Goal: Transaction & Acquisition: Purchase product/service

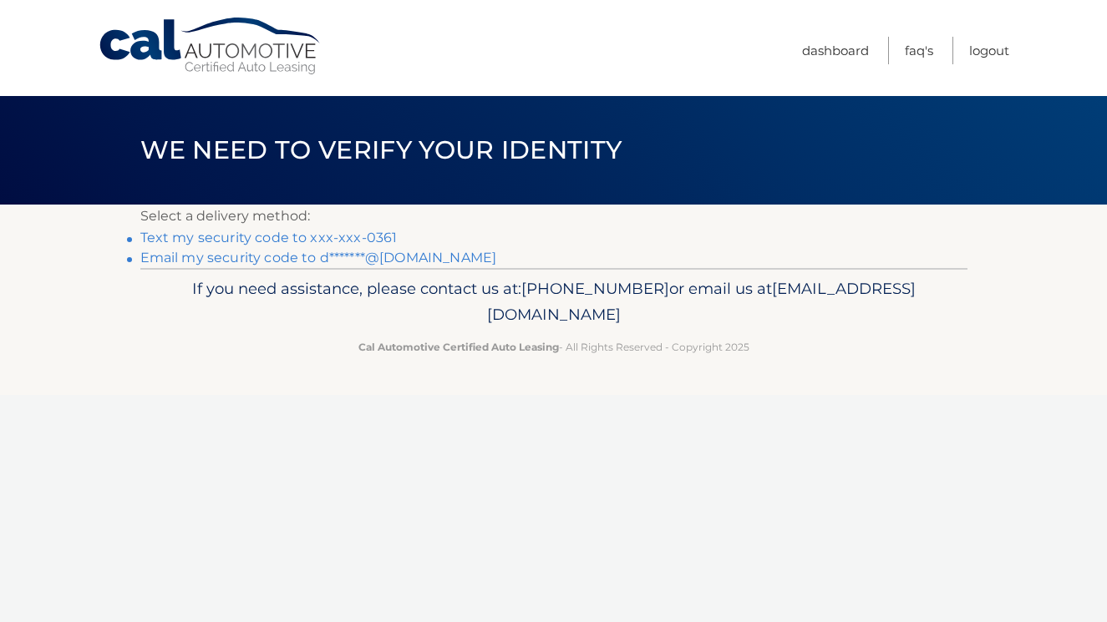
click at [324, 237] on link "Text my security code to xxx-xxx-0361" at bounding box center [268, 238] width 257 height 16
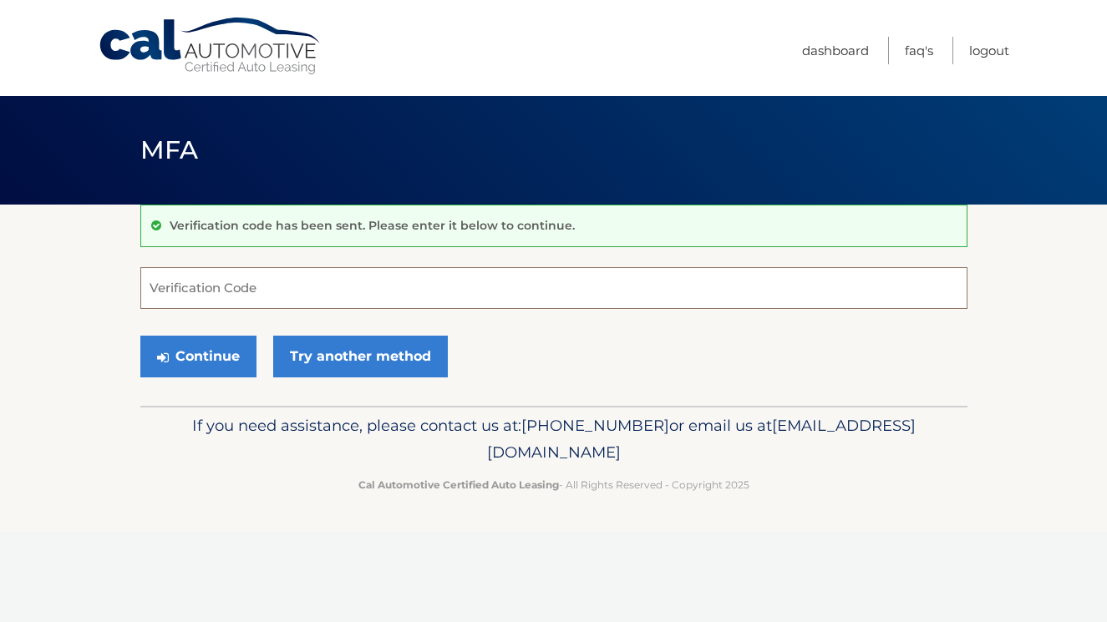
click at [229, 287] on input "Verification Code" at bounding box center [553, 288] width 827 height 42
type input "614094"
click at [212, 353] on button "Continue" at bounding box center [198, 357] width 116 height 42
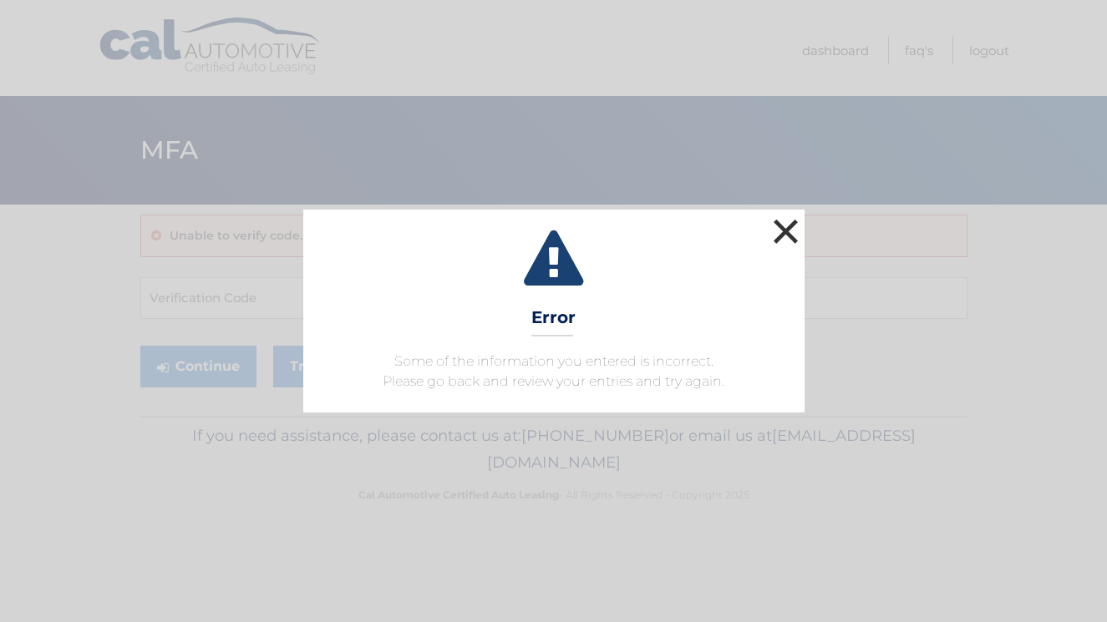
click at [780, 226] on button "×" at bounding box center [785, 231] width 33 height 33
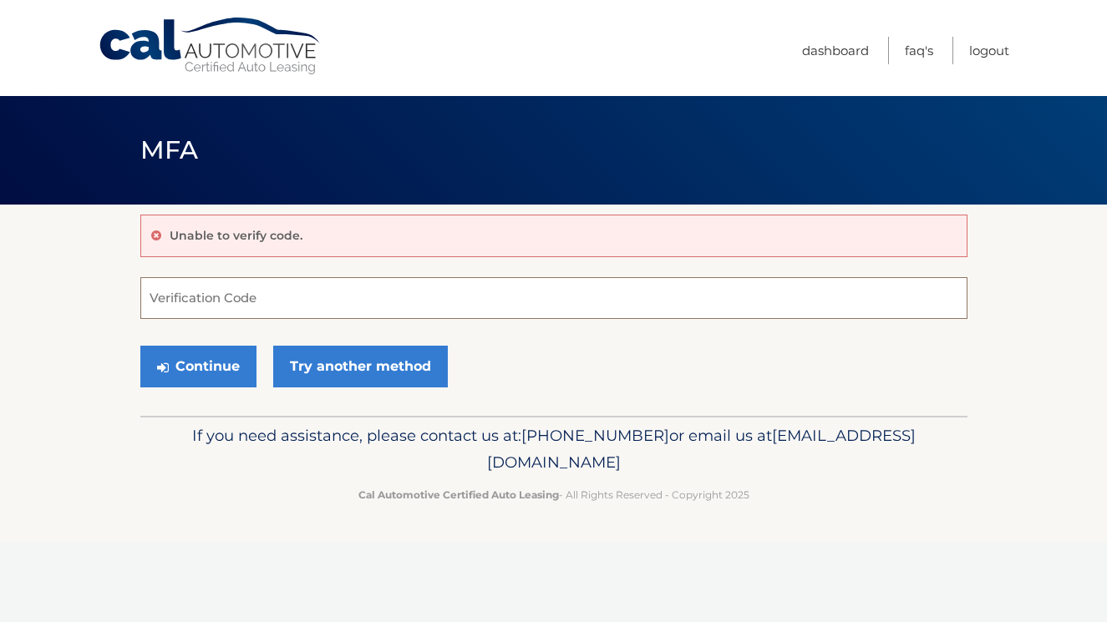
click at [241, 301] on input "Verification Code" at bounding box center [553, 298] width 827 height 42
click at [665, 267] on div "Unable to verify code. Verification Code Continue Try another method" at bounding box center [553, 310] width 827 height 211
click at [649, 285] on input "Verification Code" at bounding box center [553, 298] width 827 height 42
paste input "614984"
type input "614984"
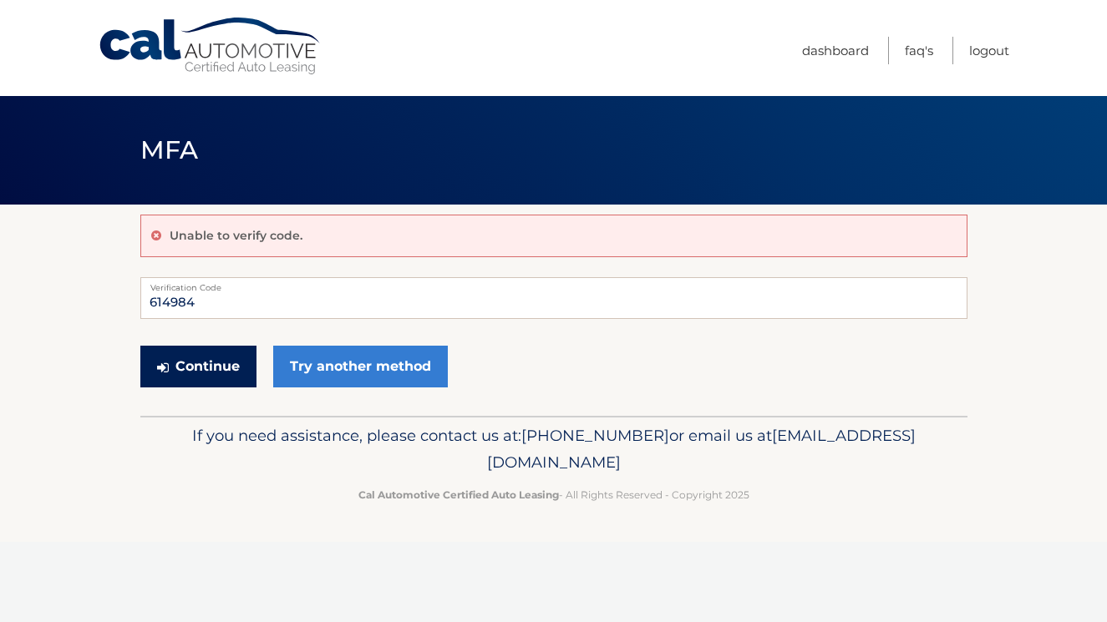
click at [180, 365] on button "Continue" at bounding box center [198, 367] width 116 height 42
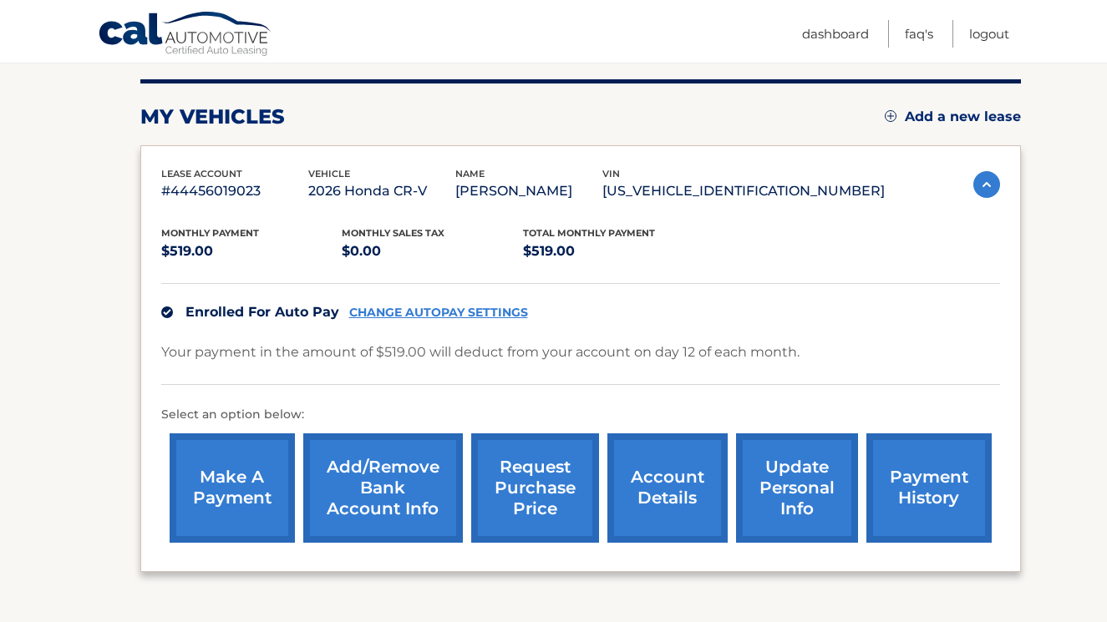
scroll to position [199, 0]
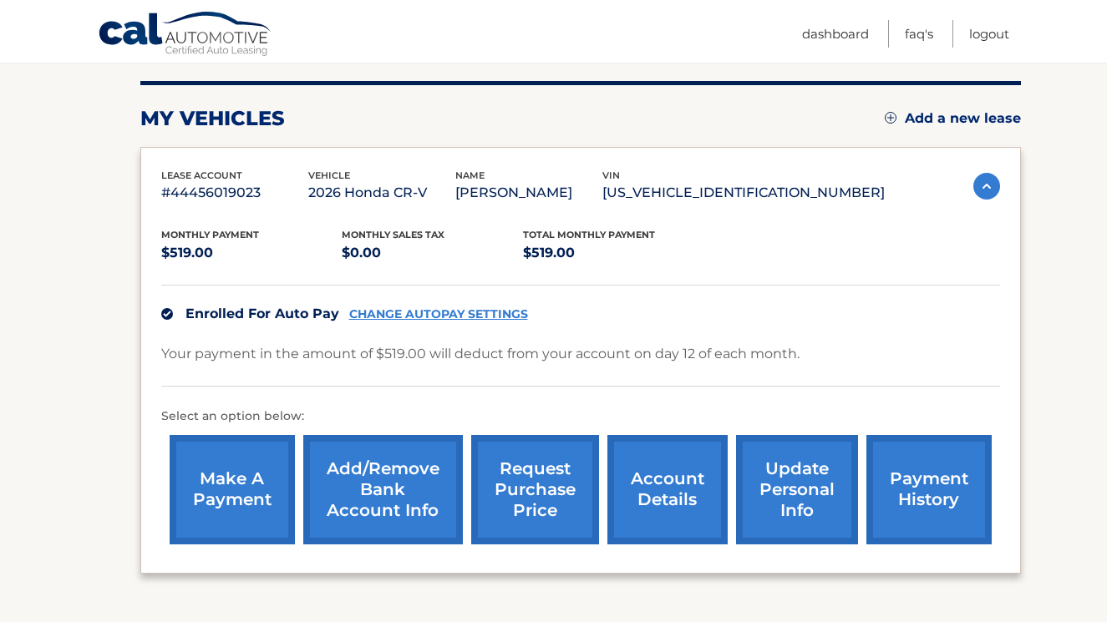
click at [911, 487] on link "payment history" at bounding box center [928, 489] width 125 height 109
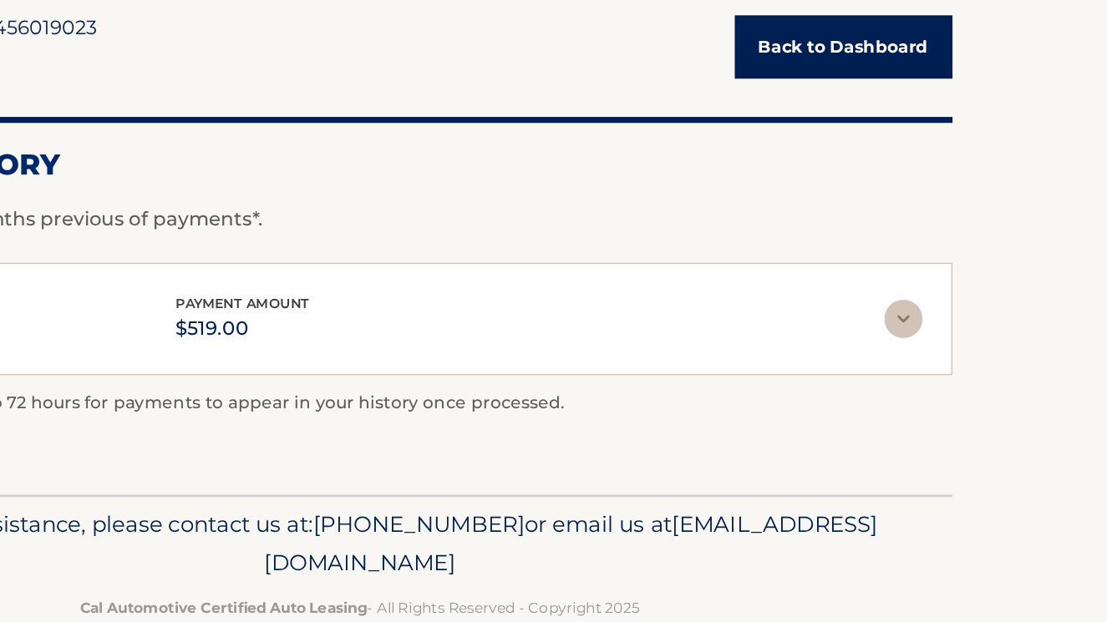
scroll to position [37, 0]
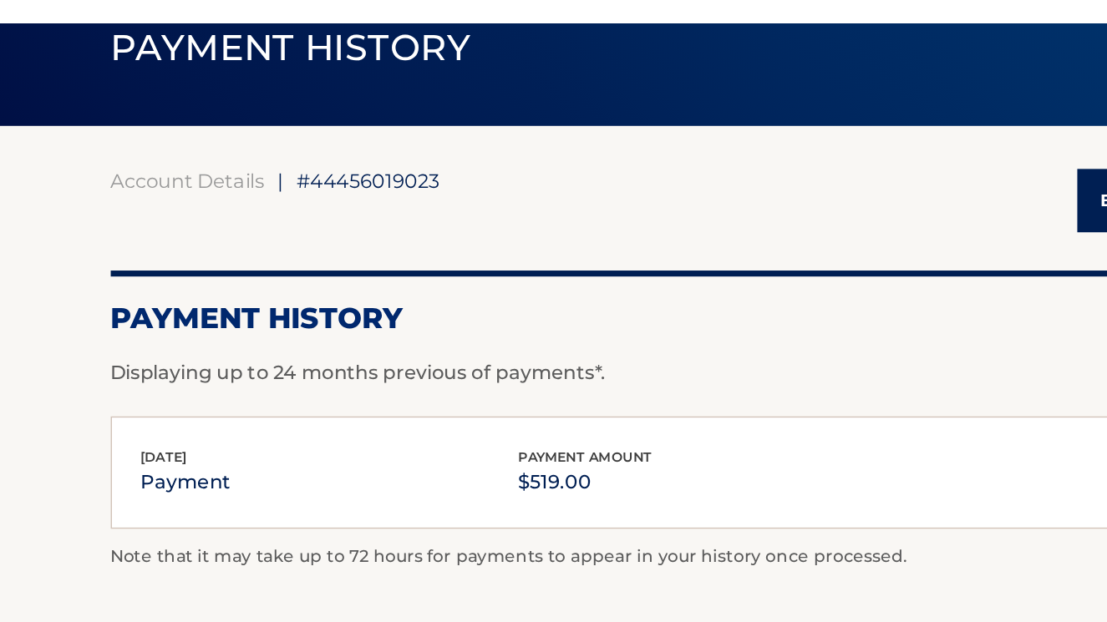
click at [169, 407] on p "payment" at bounding box center [192, 416] width 63 height 23
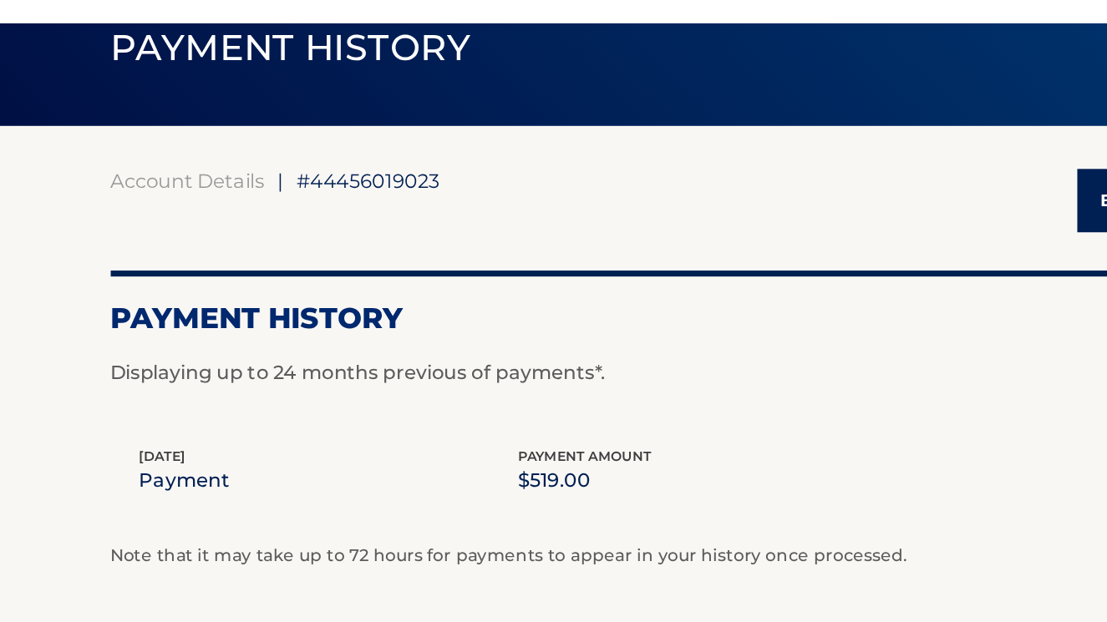
click at [169, 407] on p "payment" at bounding box center [191, 415] width 63 height 23
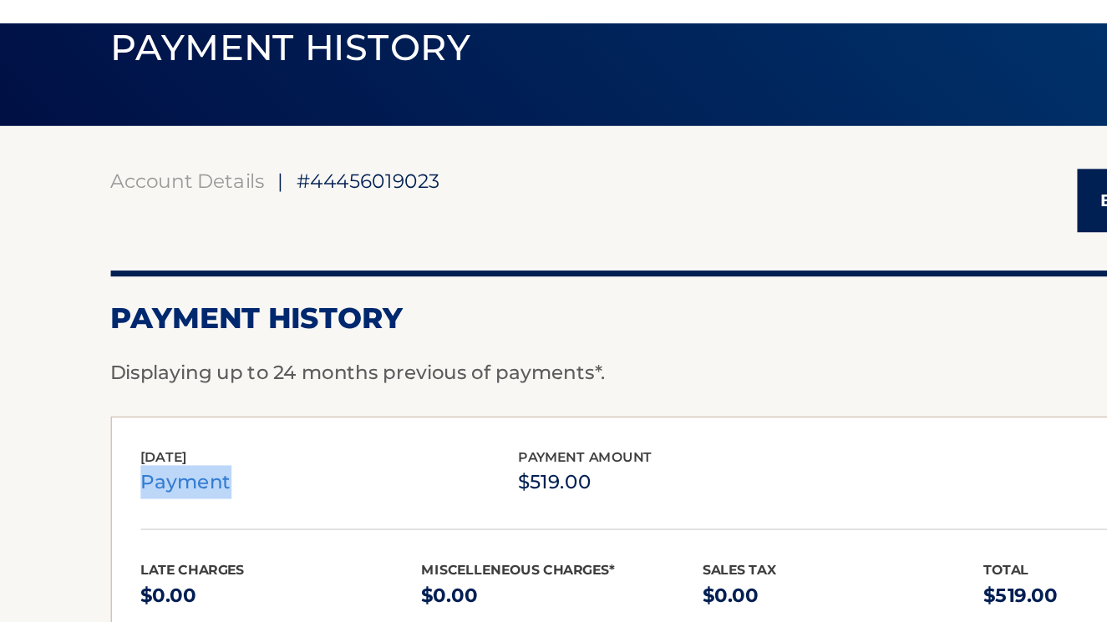
click at [169, 407] on p "payment" at bounding box center [192, 416] width 63 height 23
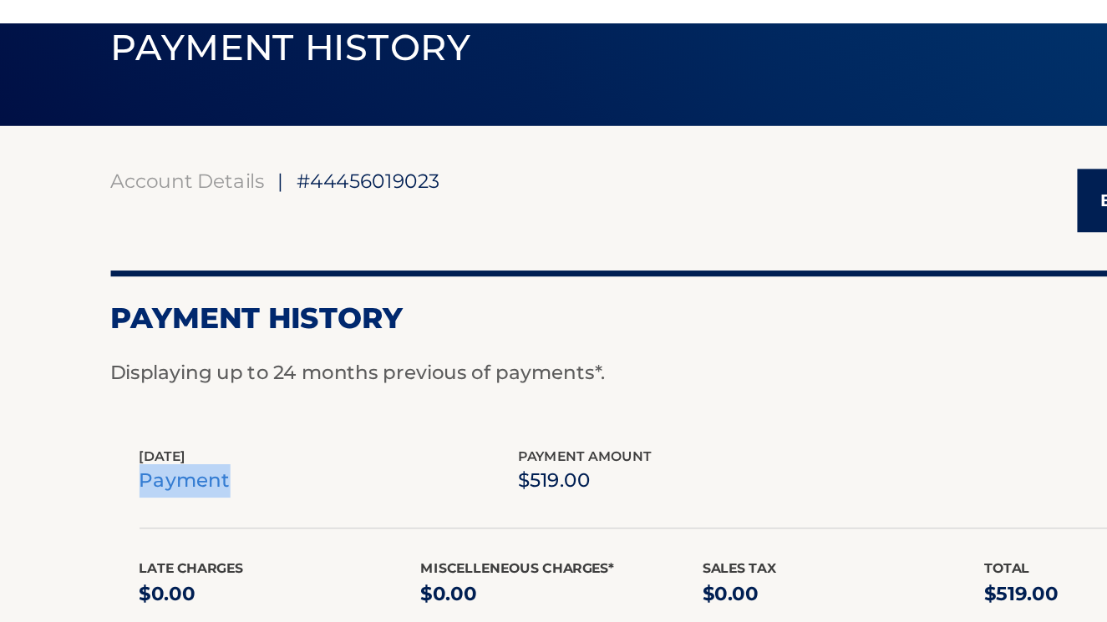
click at [169, 407] on p "payment" at bounding box center [191, 415] width 63 height 23
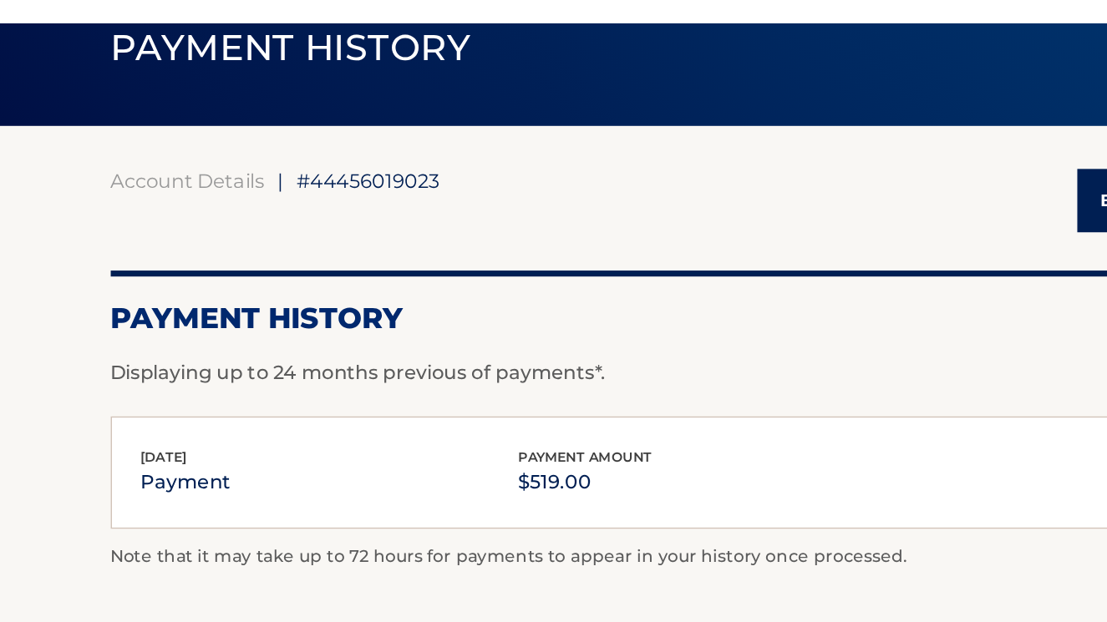
click at [169, 407] on p "payment" at bounding box center [192, 416] width 63 height 23
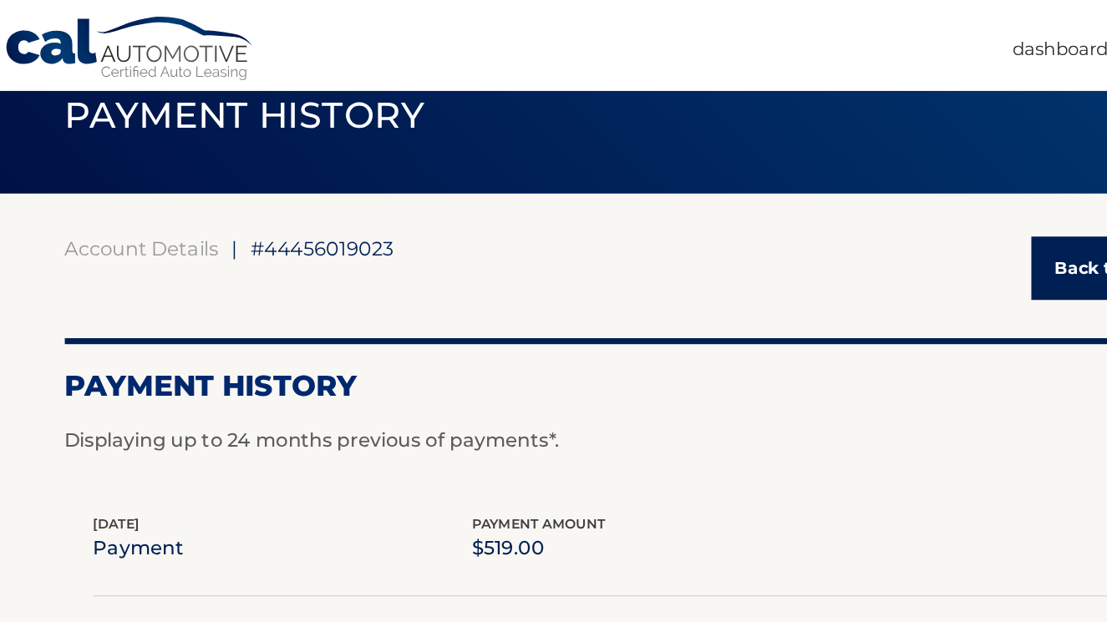
scroll to position [14, 0]
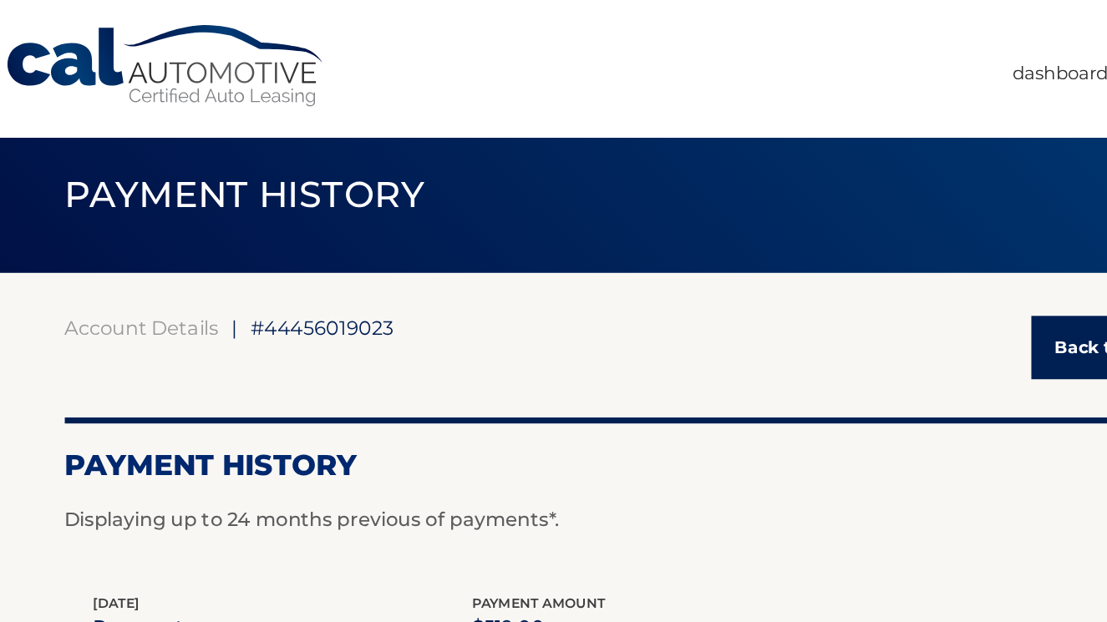
click at [359, 229] on span "#44456019023" at bounding box center [320, 228] width 99 height 17
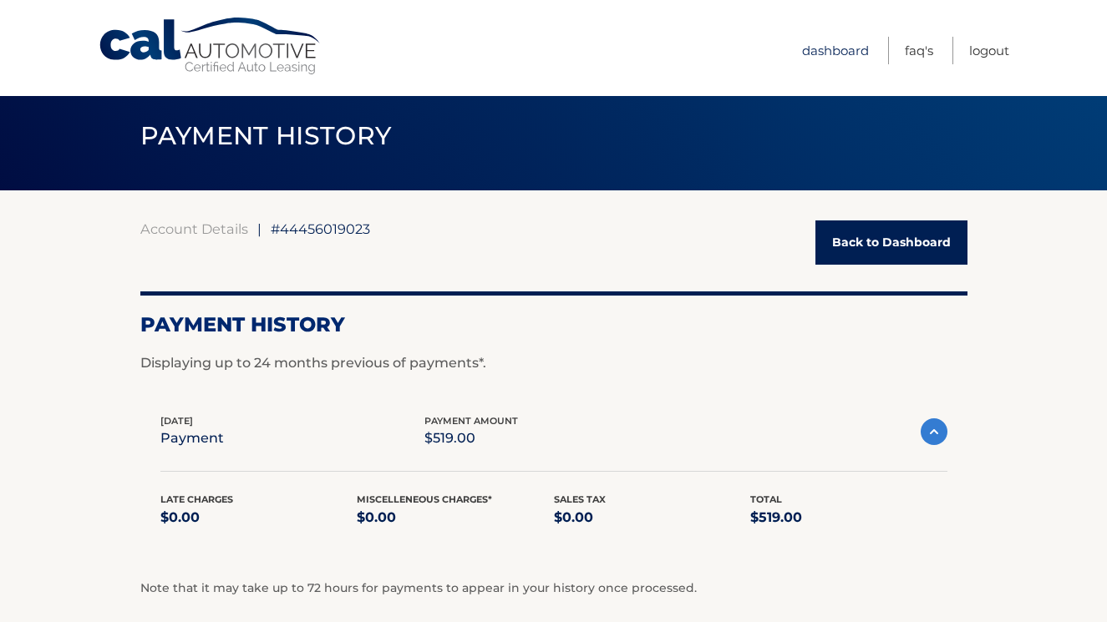
click at [824, 48] on link "Dashboard" at bounding box center [835, 51] width 67 height 28
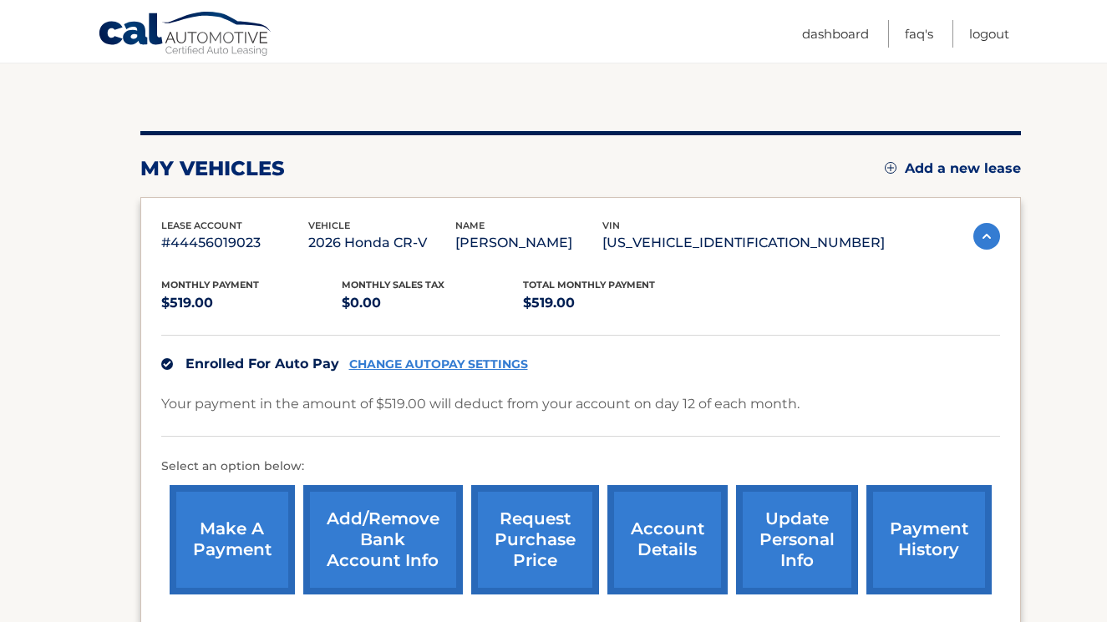
scroll to position [327, 0]
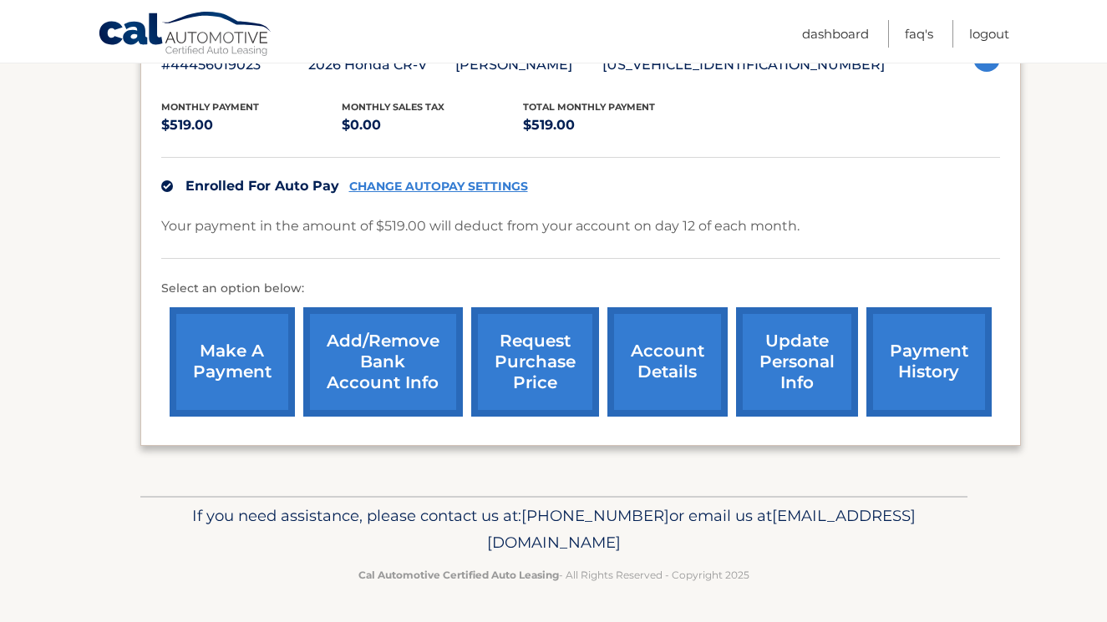
click at [363, 230] on p "Your payment in the amount of $519.00 will deduct from your account on day 12 o…" at bounding box center [480, 226] width 638 height 23
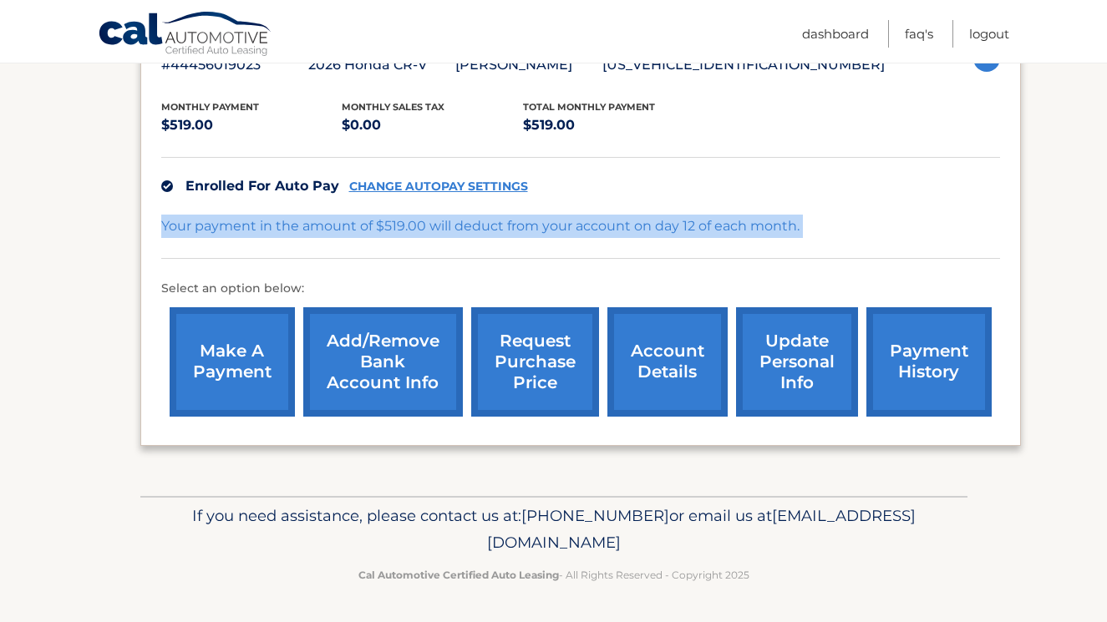
click at [363, 230] on p "Your payment in the amount of $519.00 will deduct from your account on day 12 o…" at bounding box center [480, 226] width 638 height 23
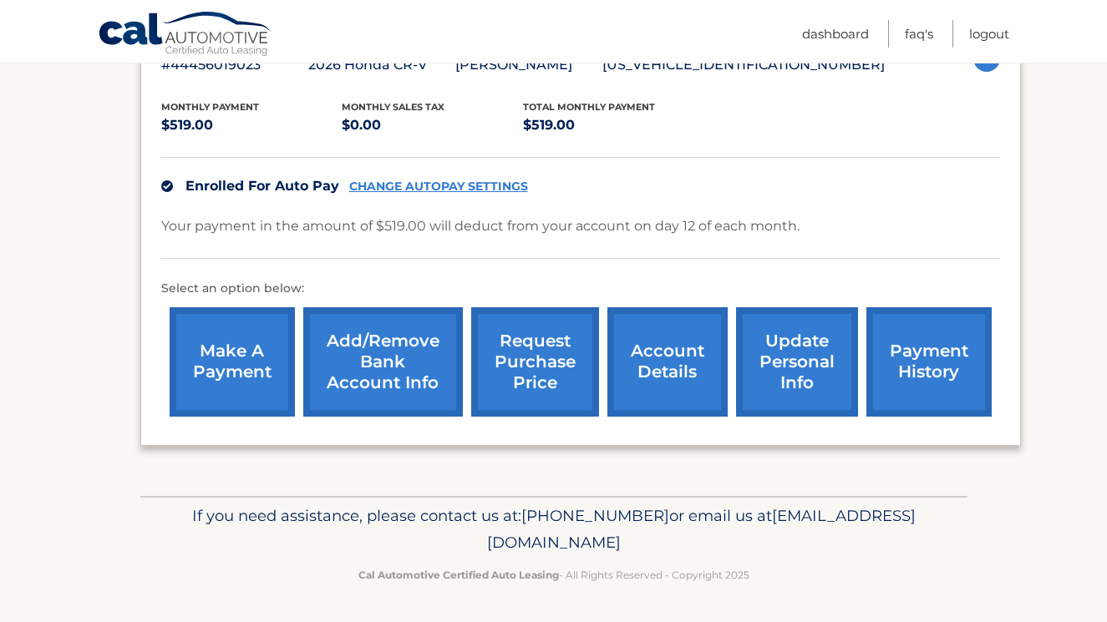
click at [221, 189] on span "Enrolled For Auto Pay" at bounding box center [262, 186] width 154 height 16
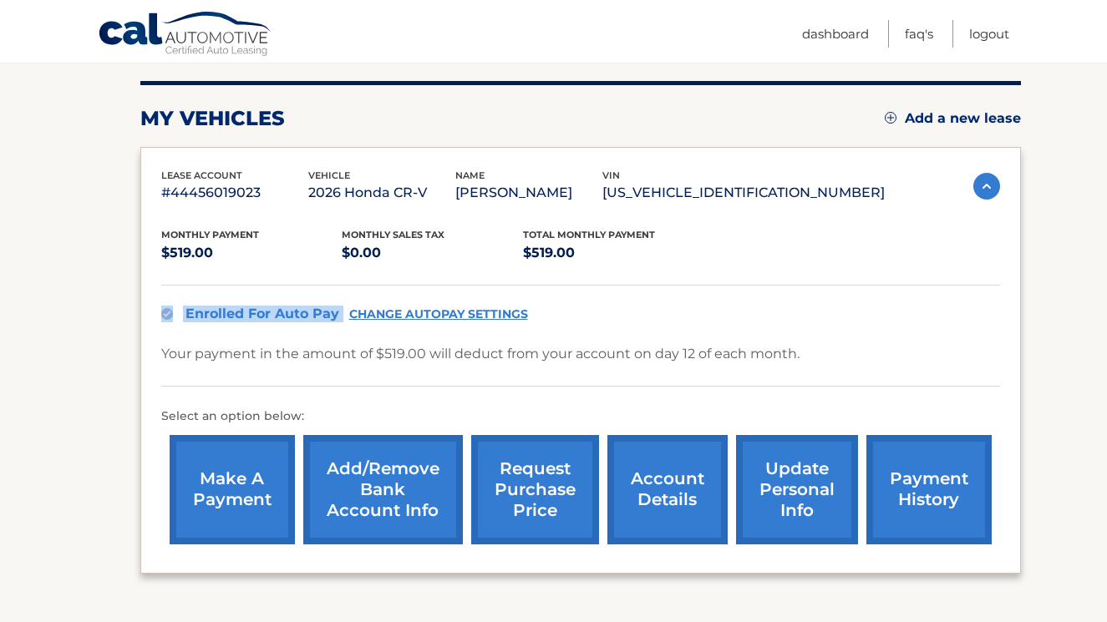
scroll to position [177, 0]
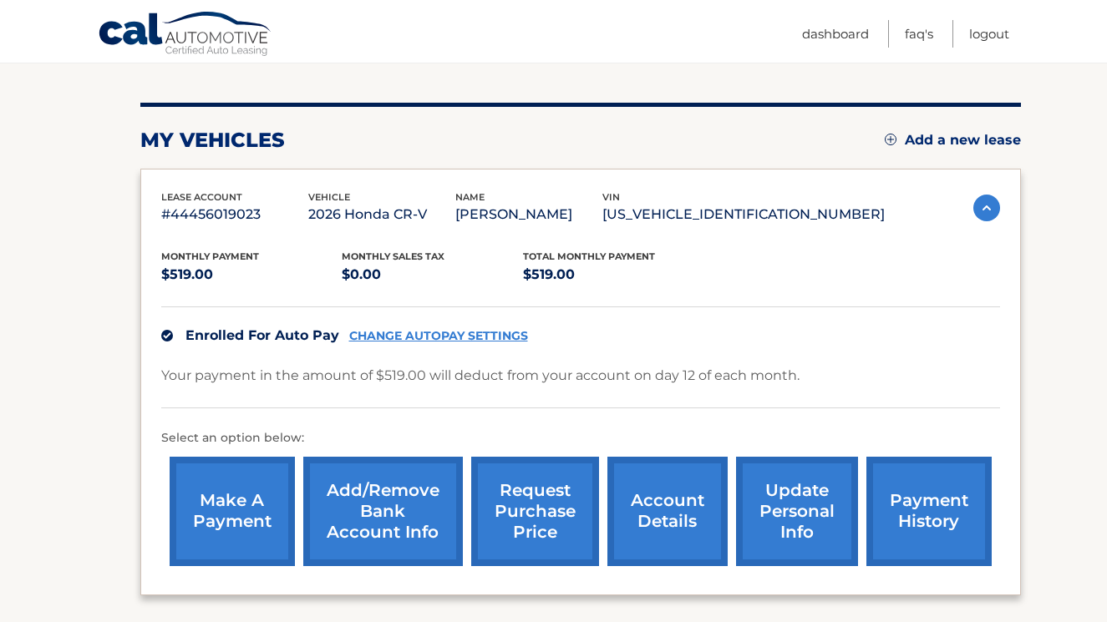
click at [695, 259] on div "Total Monthly Payment $519.00" at bounding box center [613, 268] width 181 height 38
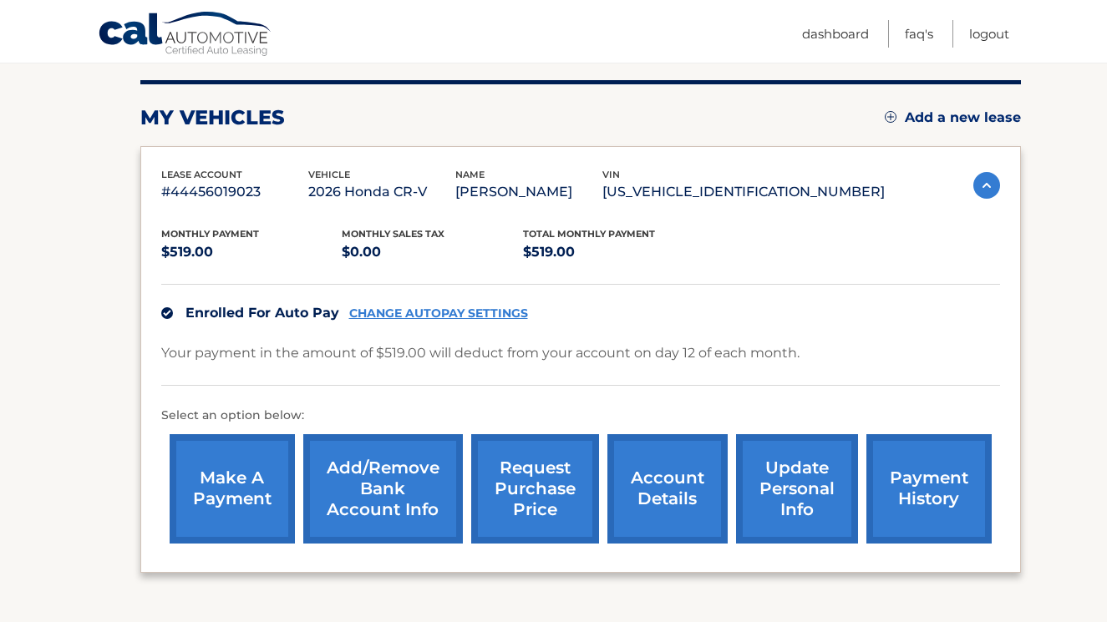
scroll to position [327, 0]
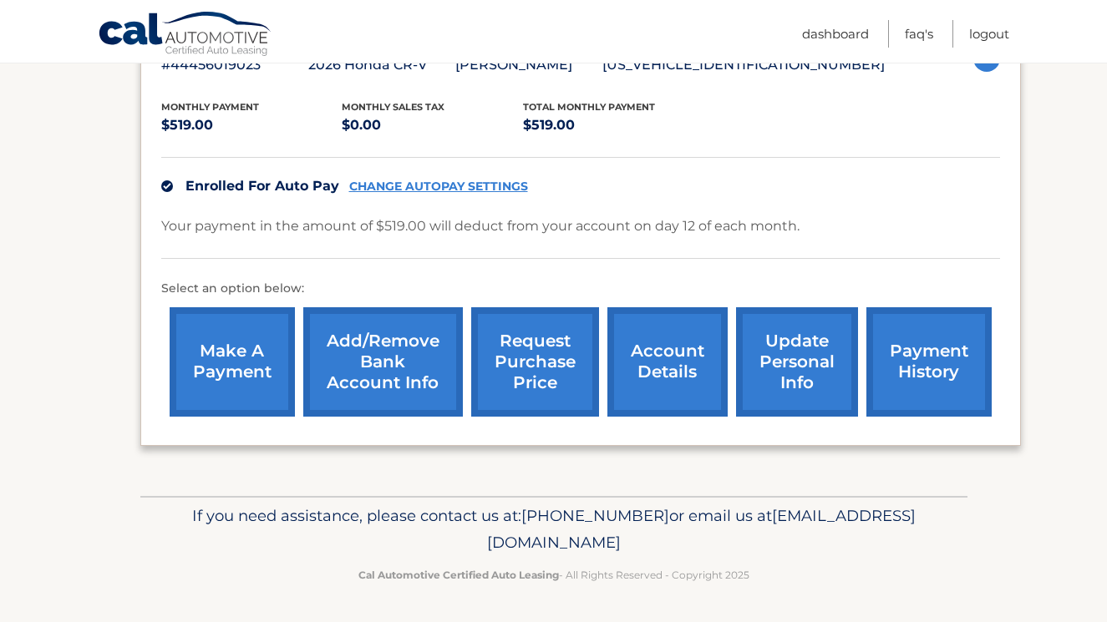
click at [672, 367] on link "account details" at bounding box center [667, 361] width 120 height 109
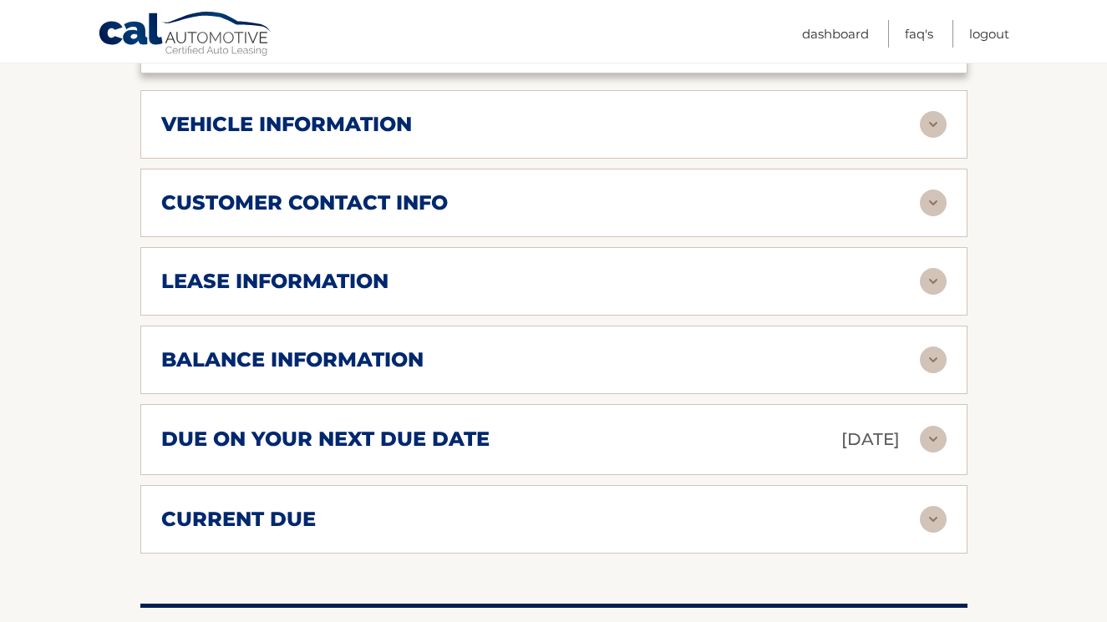
scroll to position [755, 0]
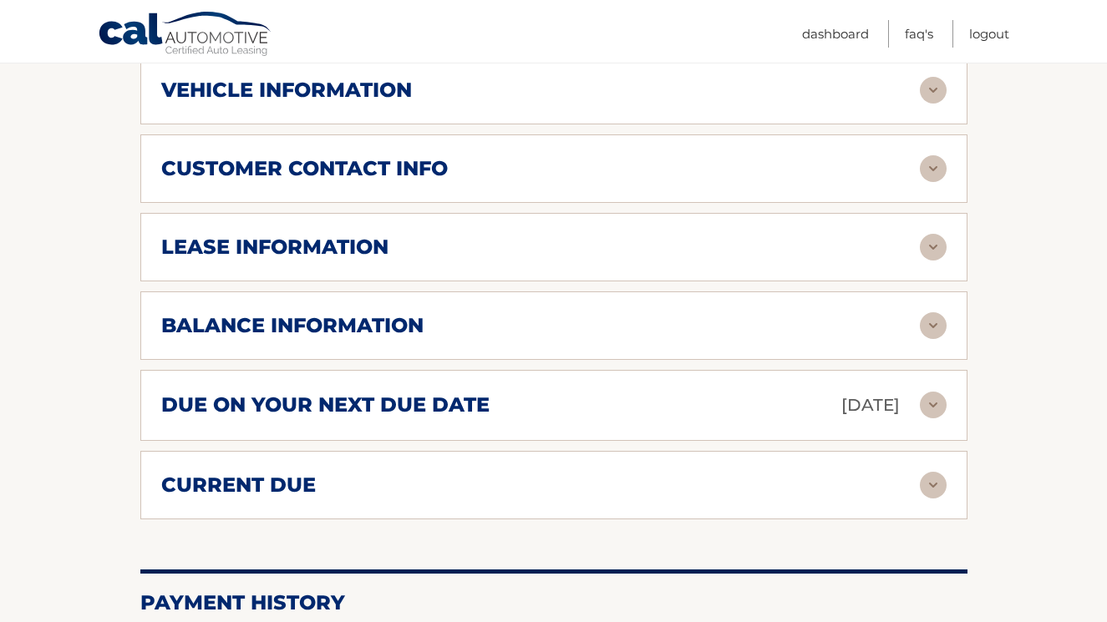
click at [835, 420] on div "due on your next due date [DATE] Late Charges $0.00 Miscellaneous Charges $0.00…" at bounding box center [553, 405] width 827 height 71
click at [937, 400] on img at bounding box center [932, 405] width 27 height 27
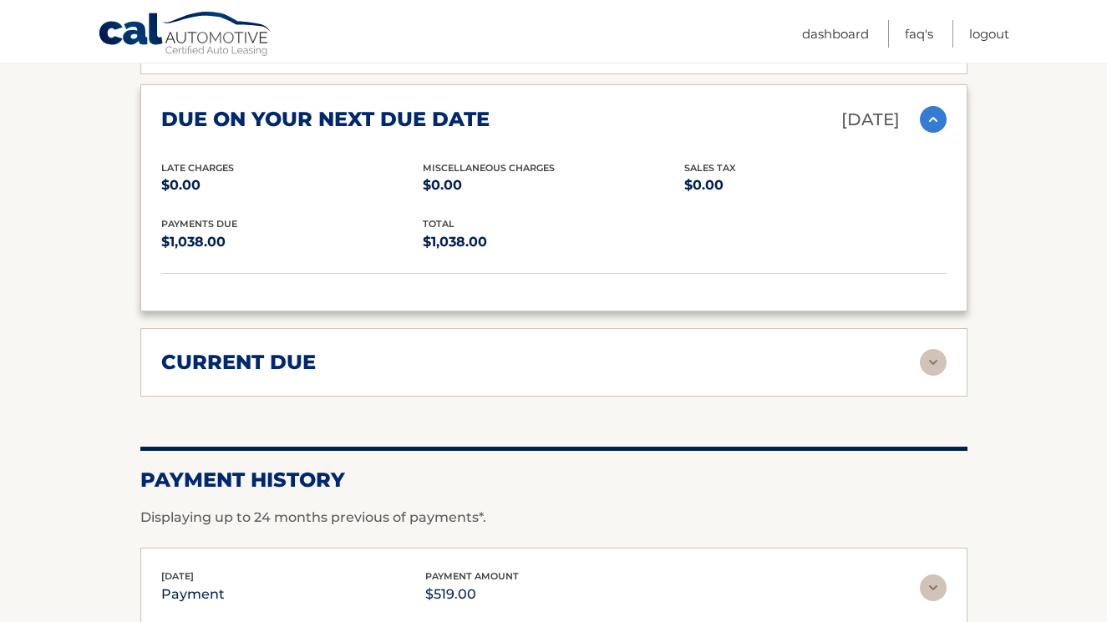
scroll to position [1057, 0]
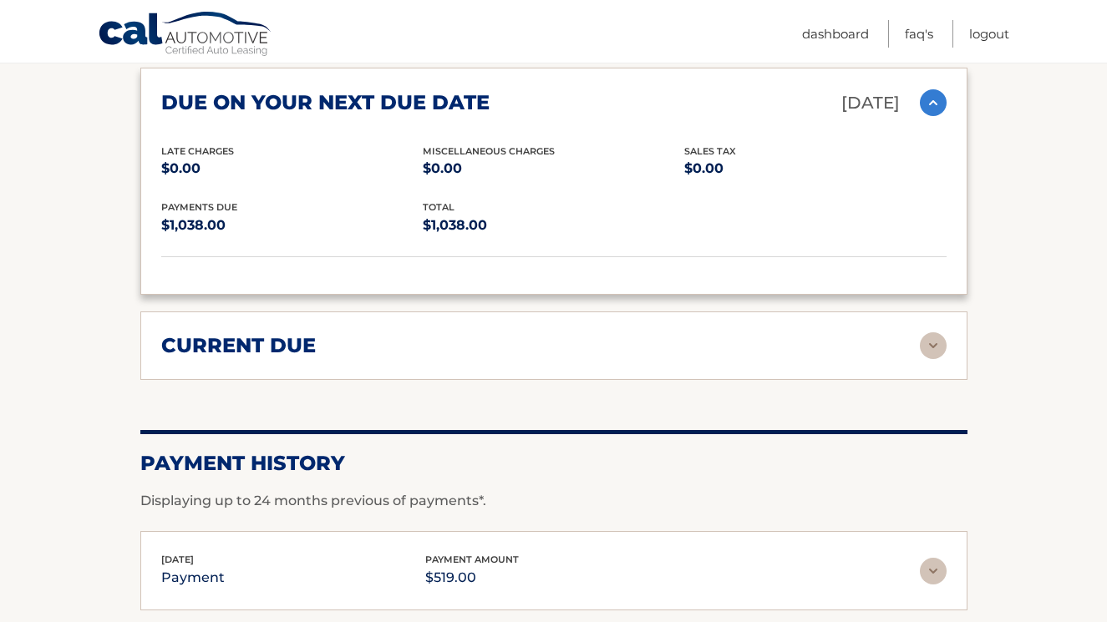
click at [936, 348] on img at bounding box center [932, 345] width 27 height 27
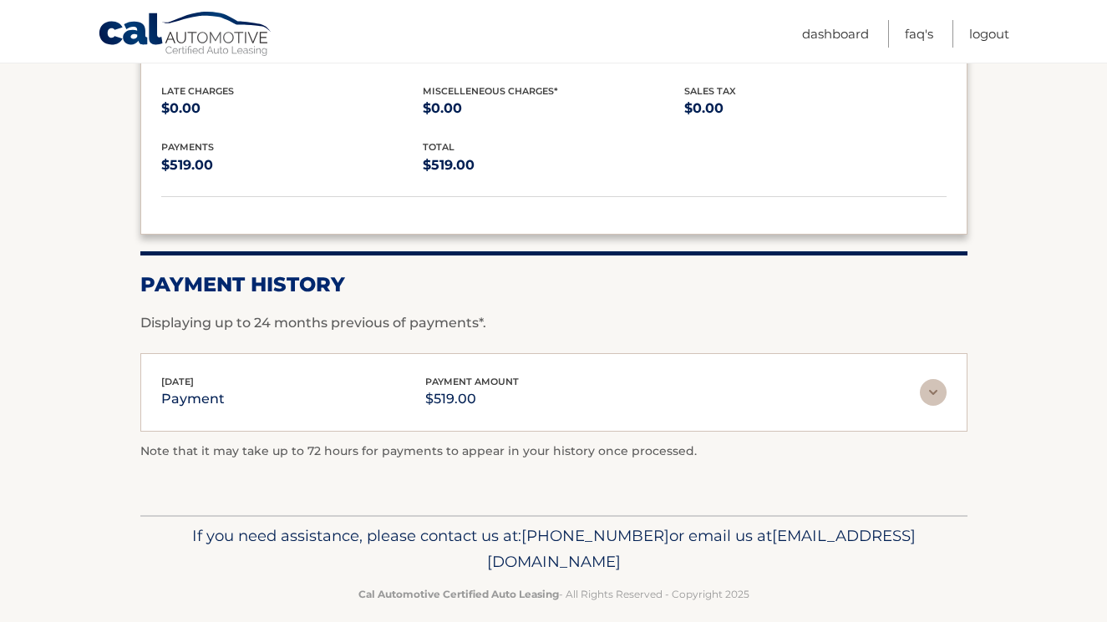
scroll to position [1362, 0]
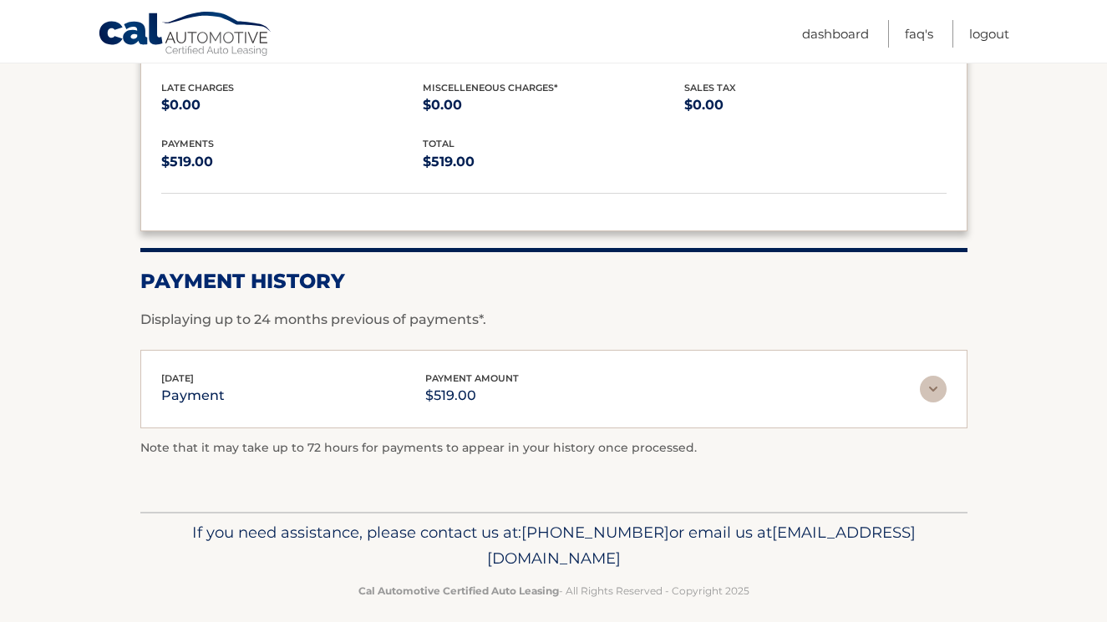
click at [934, 385] on img at bounding box center [932, 389] width 27 height 27
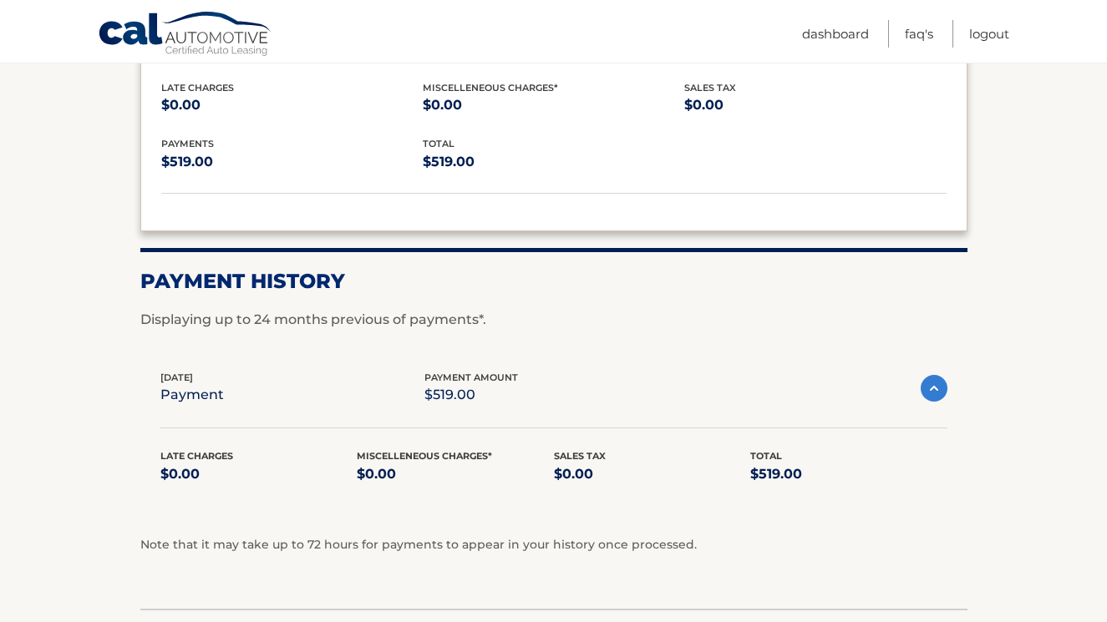
click at [934, 385] on img at bounding box center [933, 388] width 27 height 27
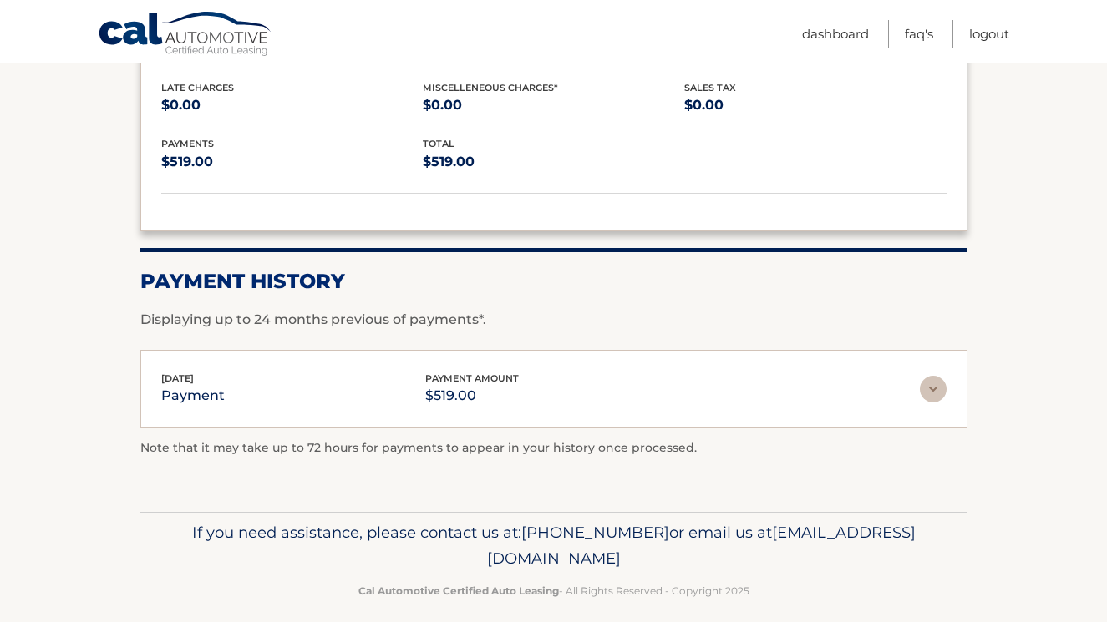
click at [934, 385] on img at bounding box center [932, 389] width 27 height 27
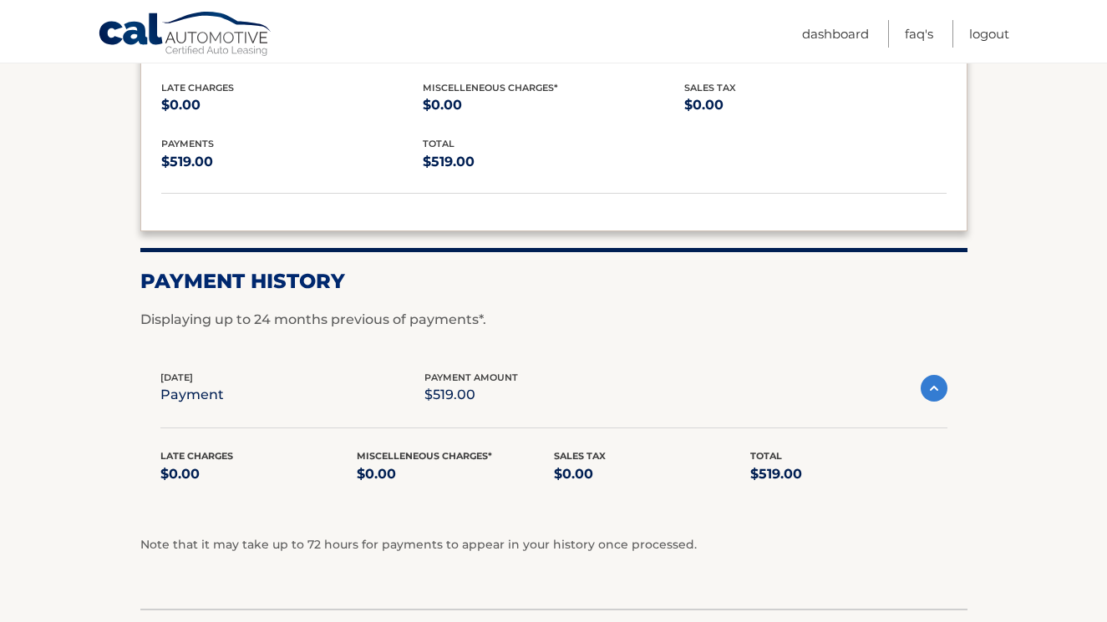
click at [938, 390] on img at bounding box center [933, 388] width 27 height 27
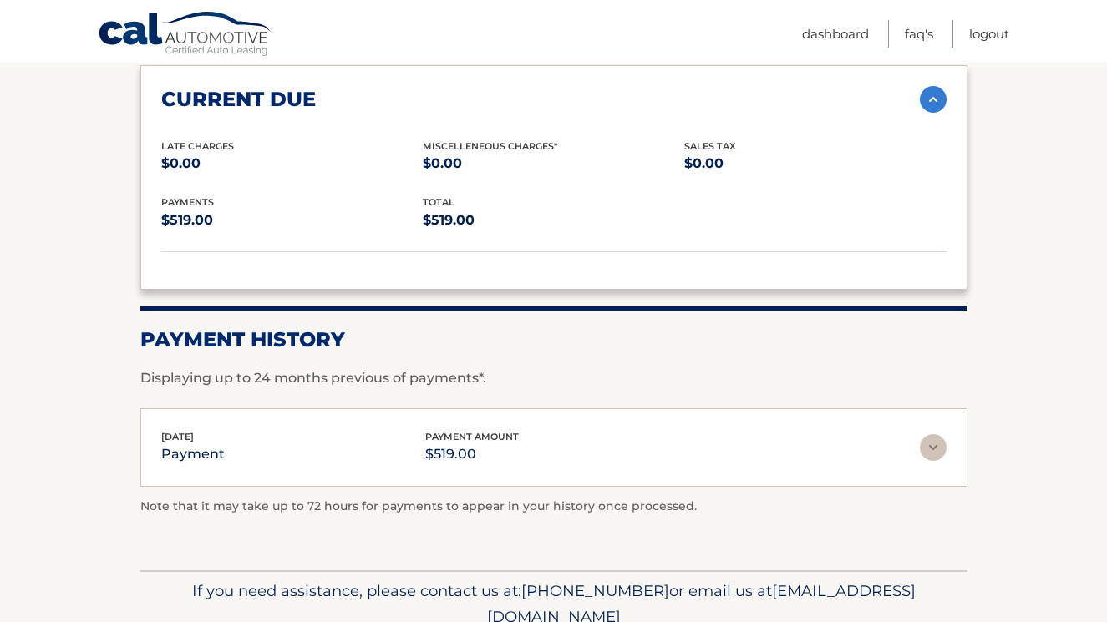
scroll to position [1309, 0]
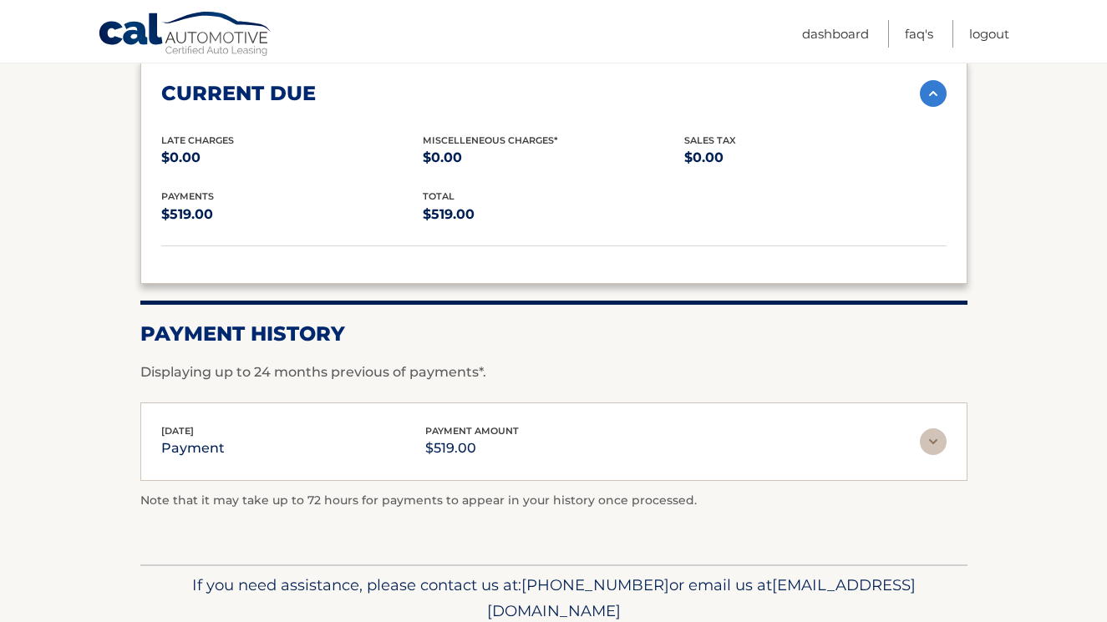
click at [494, 499] on p "Note that it may take up to 72 hours for payments to appear in your history onc…" at bounding box center [553, 501] width 827 height 20
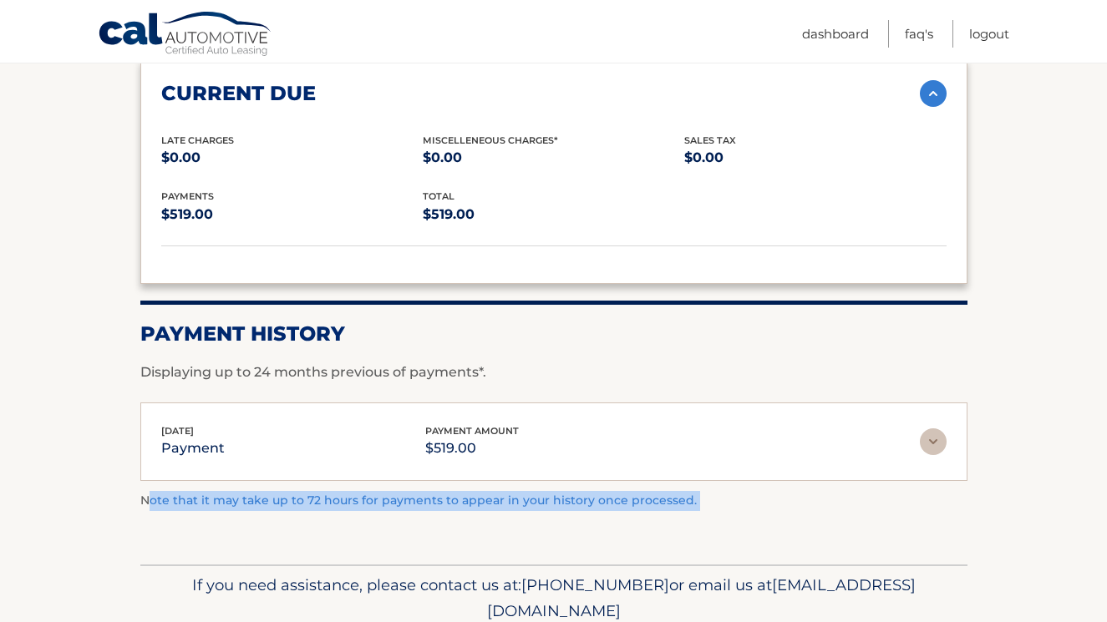
click at [494, 499] on p "Note that it may take up to 72 hours for payments to appear in your history onc…" at bounding box center [553, 501] width 827 height 20
click at [619, 371] on p "Displaying up to 24 months previous of payments*." at bounding box center [553, 372] width 827 height 20
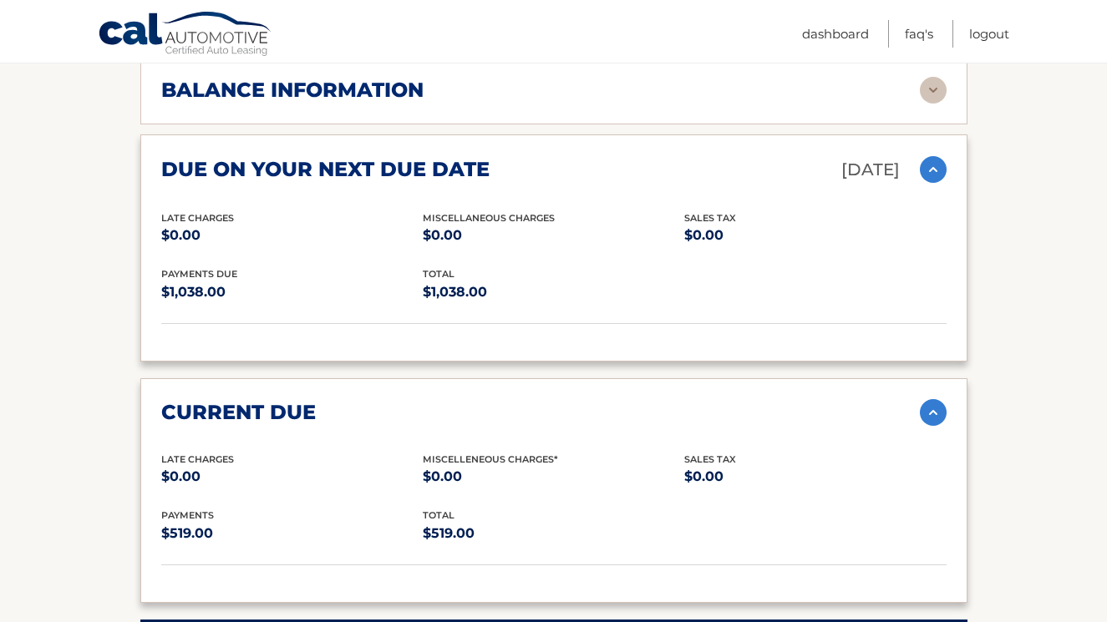
scroll to position [989, 0]
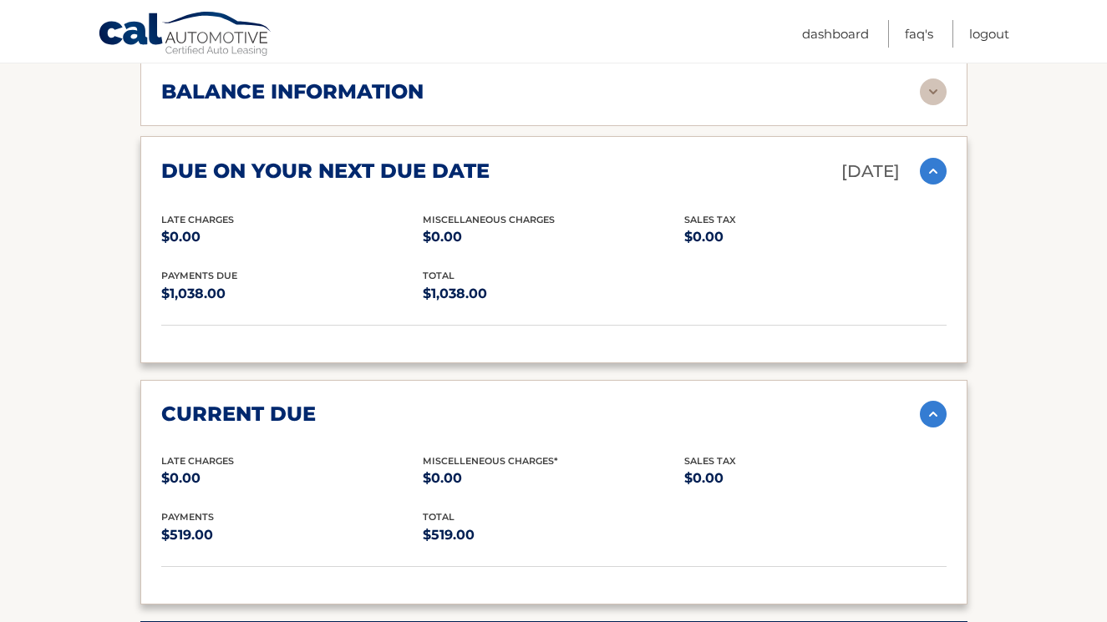
click at [466, 293] on p "$1,038.00" at bounding box center [553, 293] width 261 height 23
click at [318, 472] on p "$0.00" at bounding box center [291, 478] width 261 height 23
drag, startPoint x: 190, startPoint y: 532, endPoint x: 170, endPoint y: 532, distance: 20.0
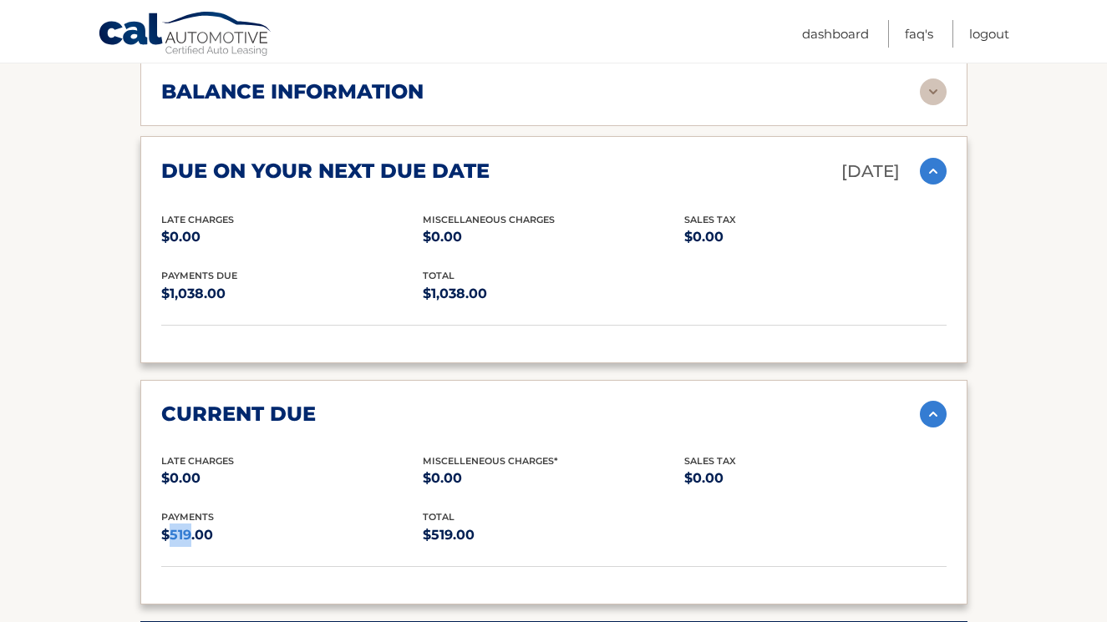
click at [170, 532] on p "$519.00" at bounding box center [291, 535] width 261 height 23
copy p "519"
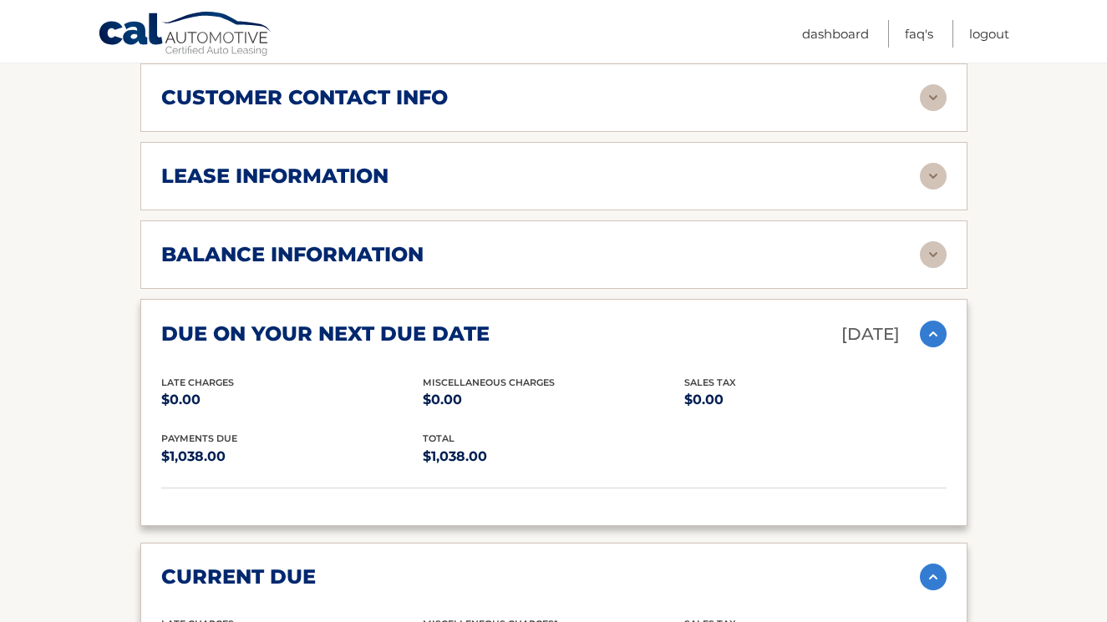
scroll to position [818, 0]
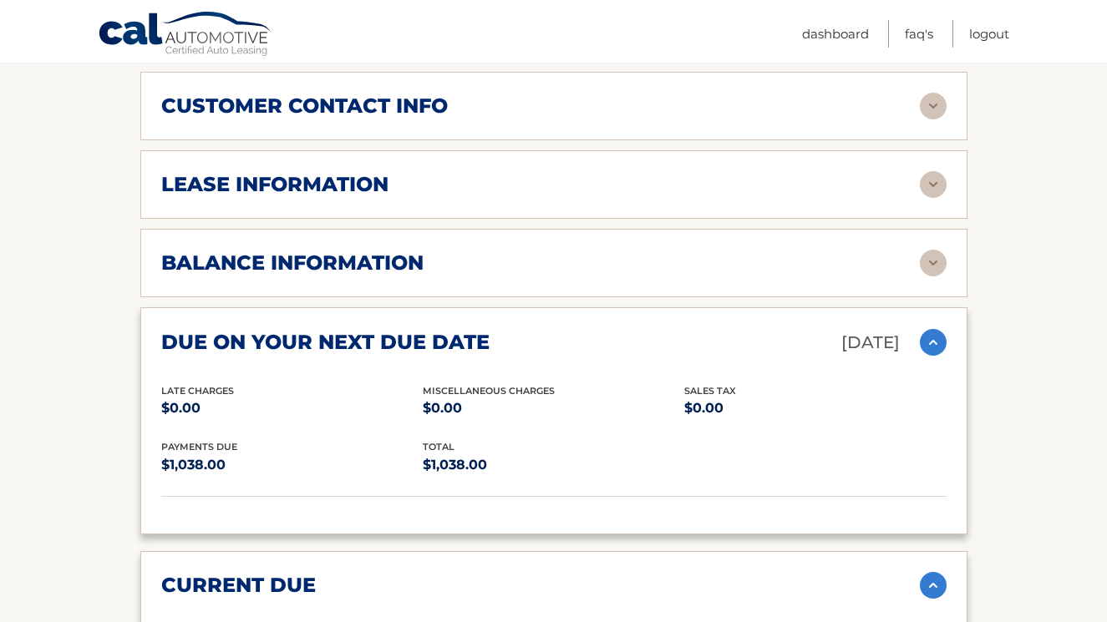
click at [928, 271] on img at bounding box center [932, 263] width 27 height 27
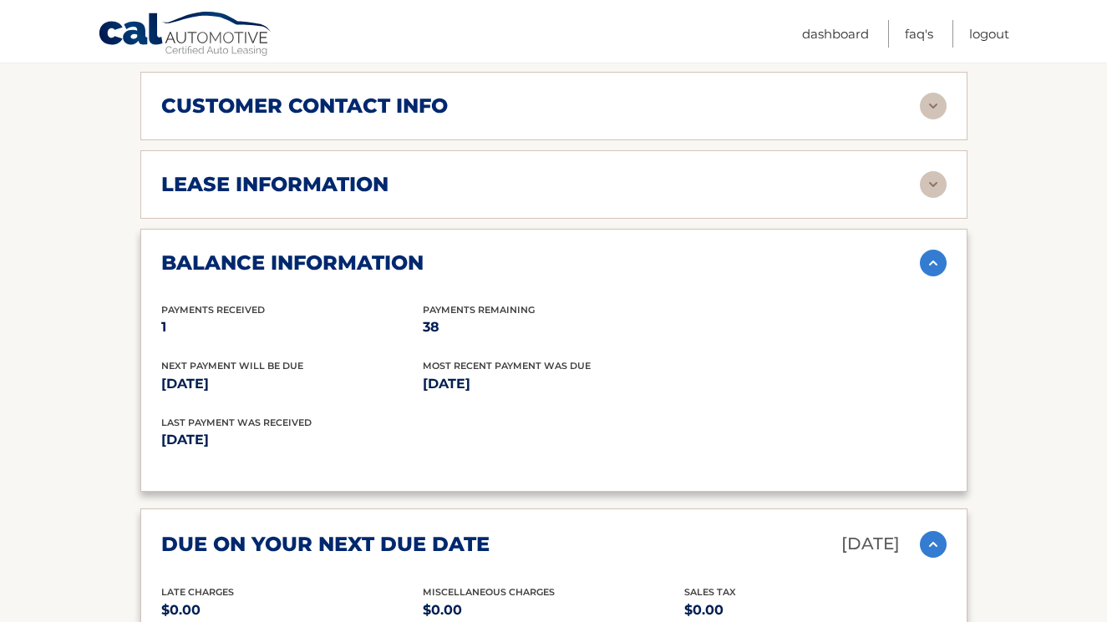
click at [232, 428] on p "Sep 16, 2025" at bounding box center [357, 439] width 392 height 23
click at [496, 372] on p "Oct 12, 2025" at bounding box center [553, 383] width 261 height 23
click at [496, 389] on p "Oct 12, 2025" at bounding box center [553, 383] width 261 height 23
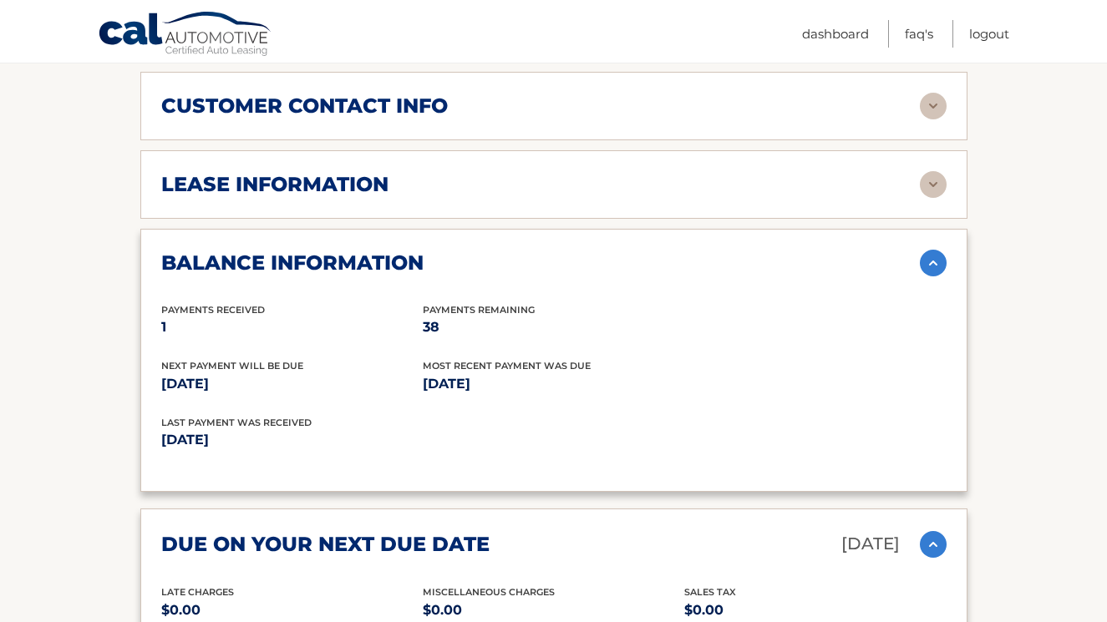
click at [496, 389] on p "Oct 12, 2025" at bounding box center [553, 383] width 261 height 23
click at [234, 438] on p "Sep 16, 2025" at bounding box center [357, 439] width 392 height 23
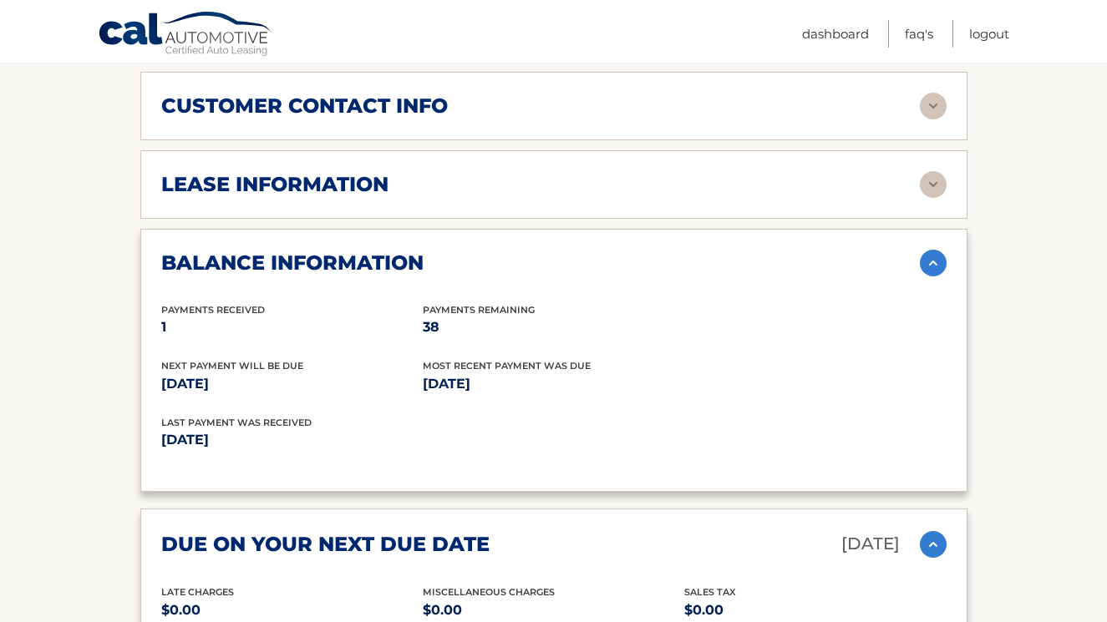
click at [234, 438] on p "Sep 16, 2025" at bounding box center [357, 439] width 392 height 23
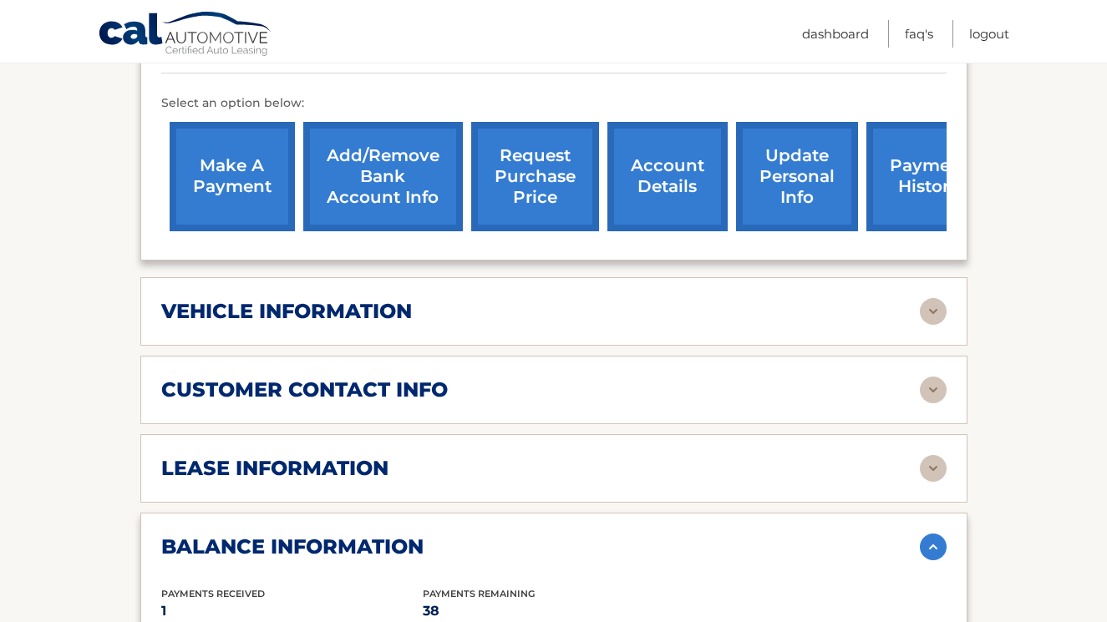
scroll to position [486, 0]
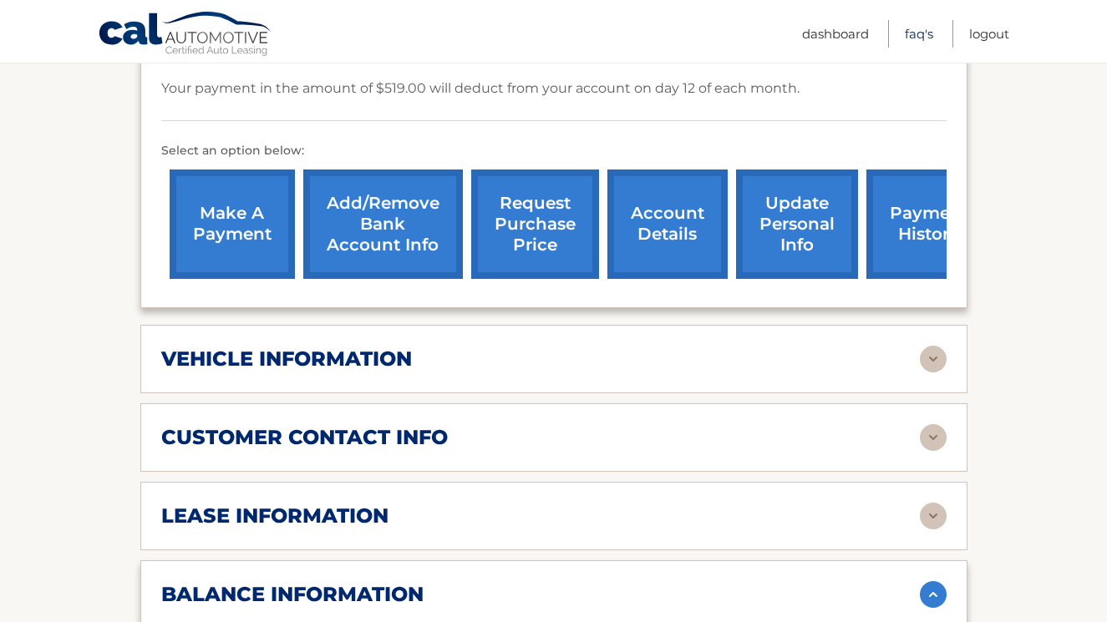
click at [924, 35] on link "FAQ's" at bounding box center [918, 34] width 28 height 28
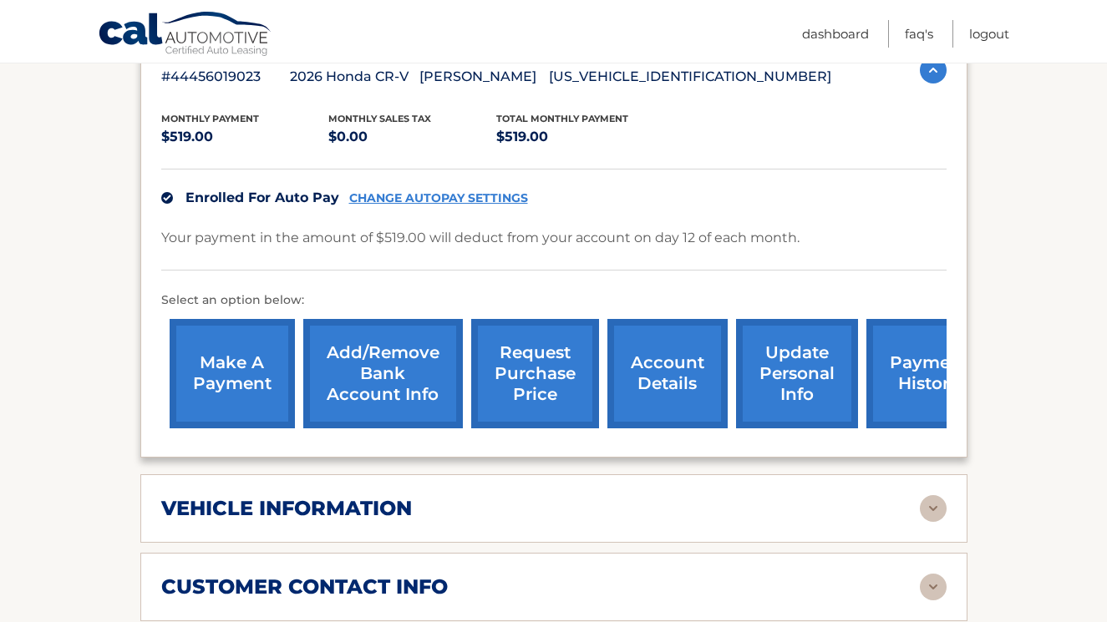
scroll to position [336, 0]
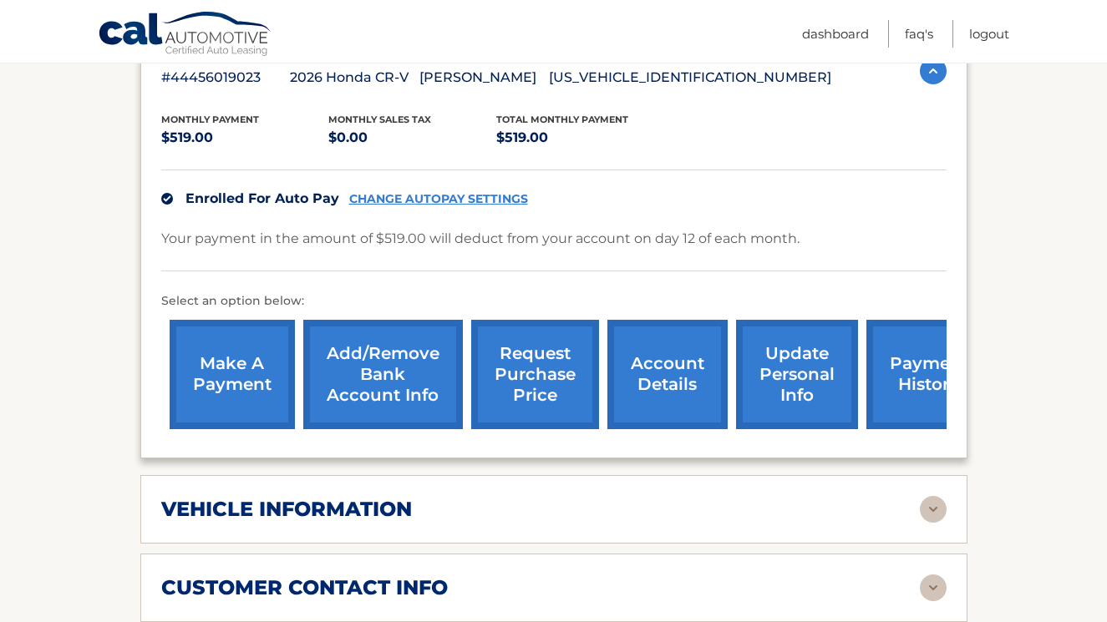
click at [247, 372] on link "make a payment" at bounding box center [232, 374] width 125 height 109
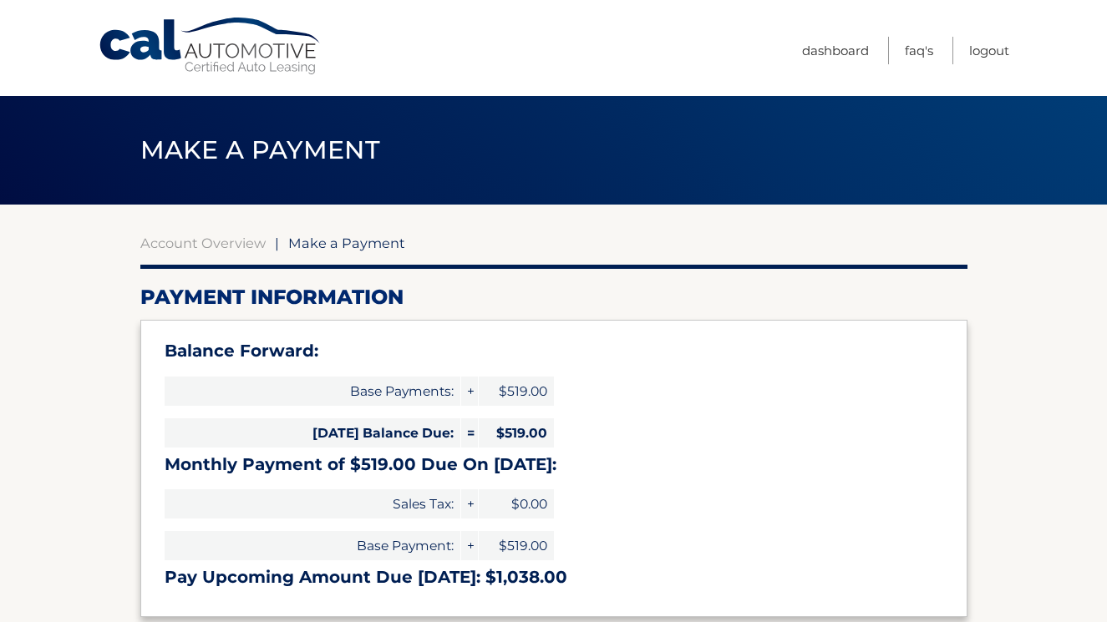
select select "OWQxMjlhNTEtMmEyZi00MzE1LTgwMGQtOWU5ZDMyNzllMzE4"
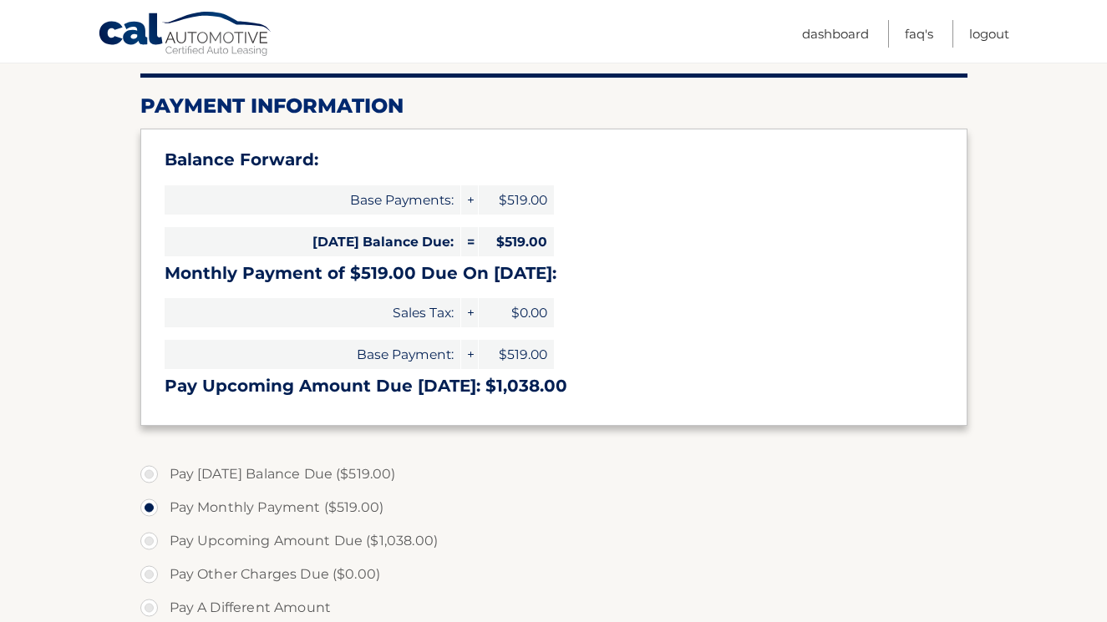
scroll to position [219, 0]
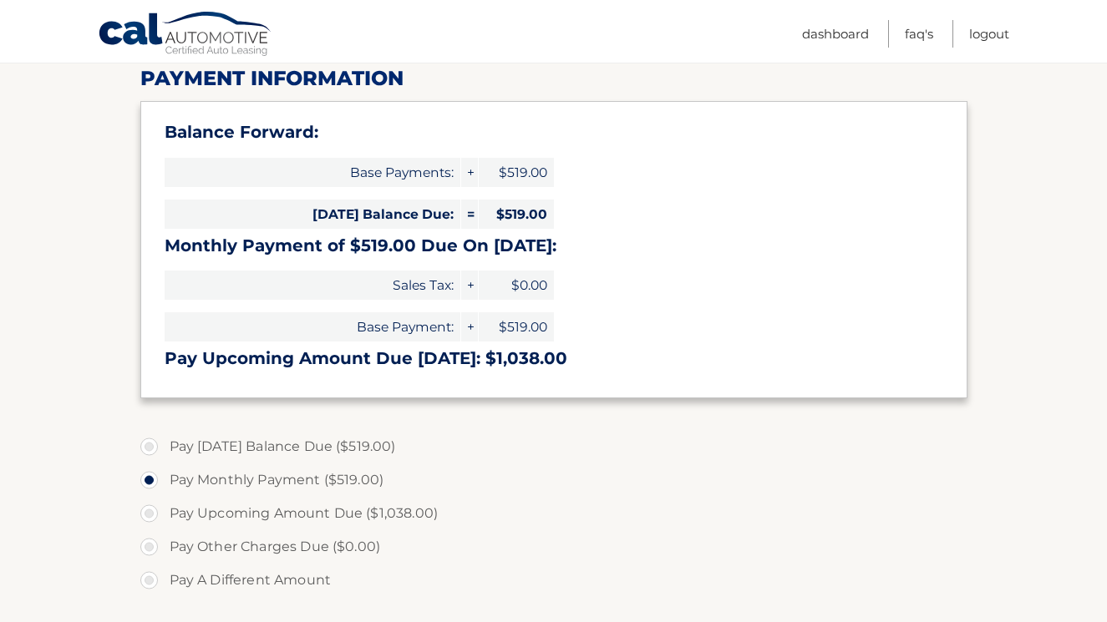
click at [371, 358] on h3 "Pay Upcoming Amount Due [DATE]: $1,038.00" at bounding box center [554, 358] width 778 height 21
click at [497, 271] on span "$0.00" at bounding box center [516, 285] width 75 height 29
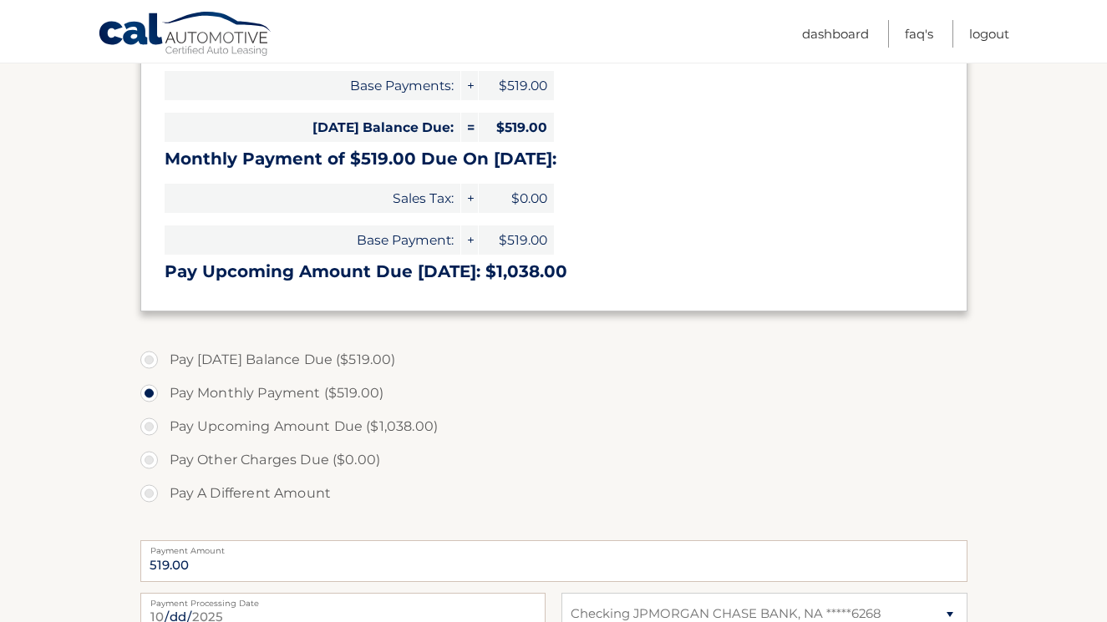
scroll to position [317, 0]
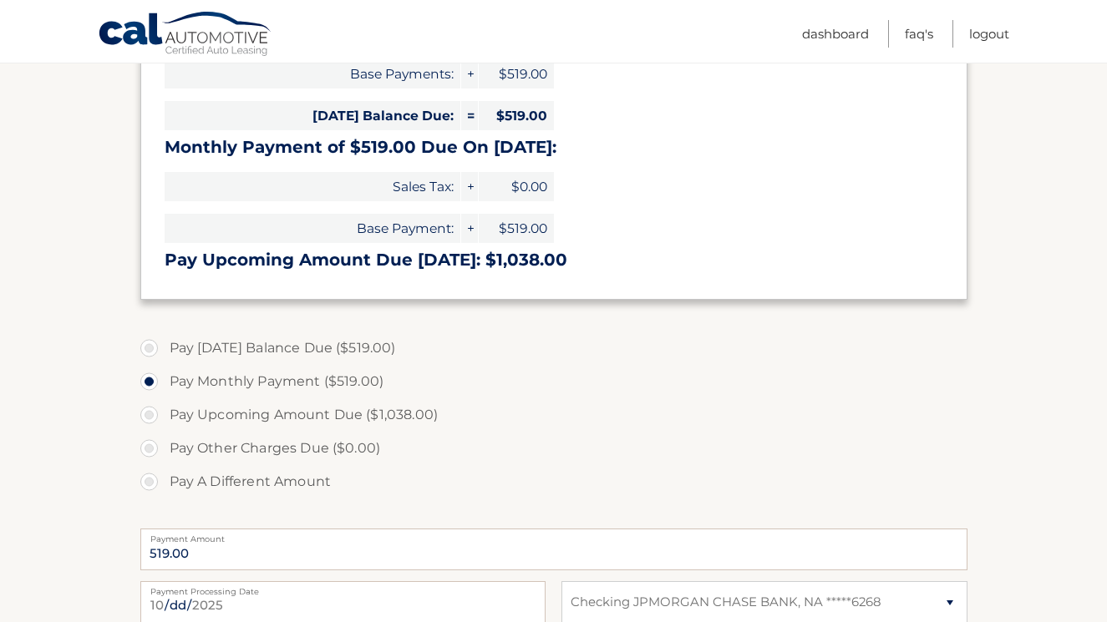
click at [155, 347] on label "Pay Today's Balance Due ($519.00)" at bounding box center [553, 348] width 827 height 33
click at [155, 347] on input "Pay Today's Balance Due ($519.00)" at bounding box center [155, 345] width 17 height 27
radio input "true"
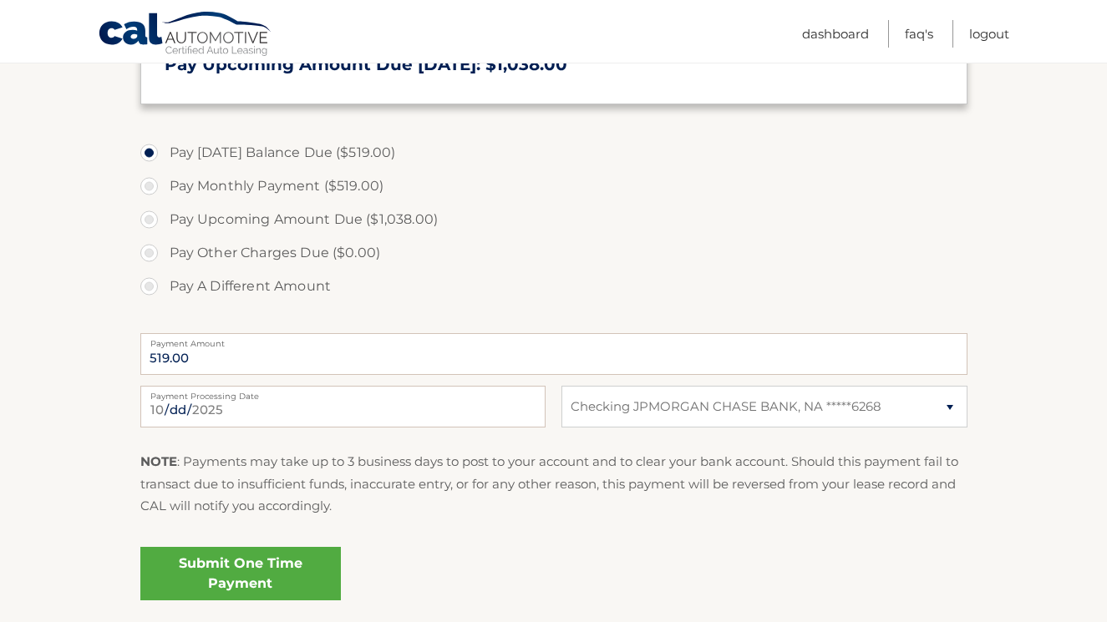
scroll to position [527, 0]
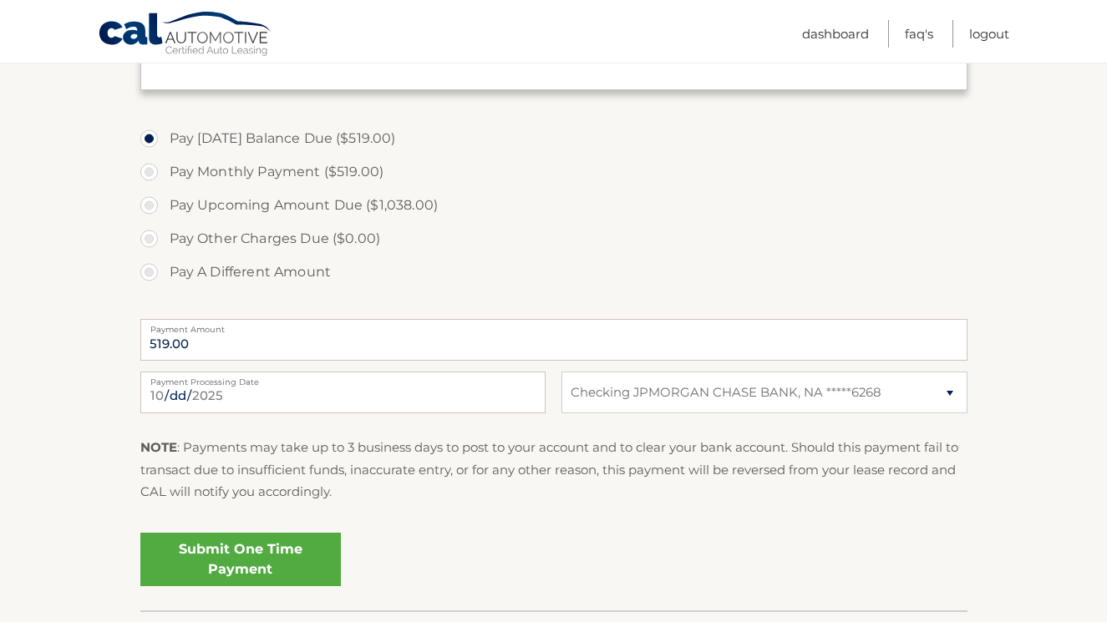
click at [154, 205] on label "Pay Upcoming Amount Due ($1,038.00)" at bounding box center [553, 205] width 827 height 33
click at [154, 205] on input "Pay Upcoming Amount Due ($1,038.00)" at bounding box center [155, 202] width 17 height 27
radio input "true"
type input "1038.00"
click at [306, 477] on p "NOTE : Payments may take up to 3 business days to post to your account and to c…" at bounding box center [553, 470] width 827 height 66
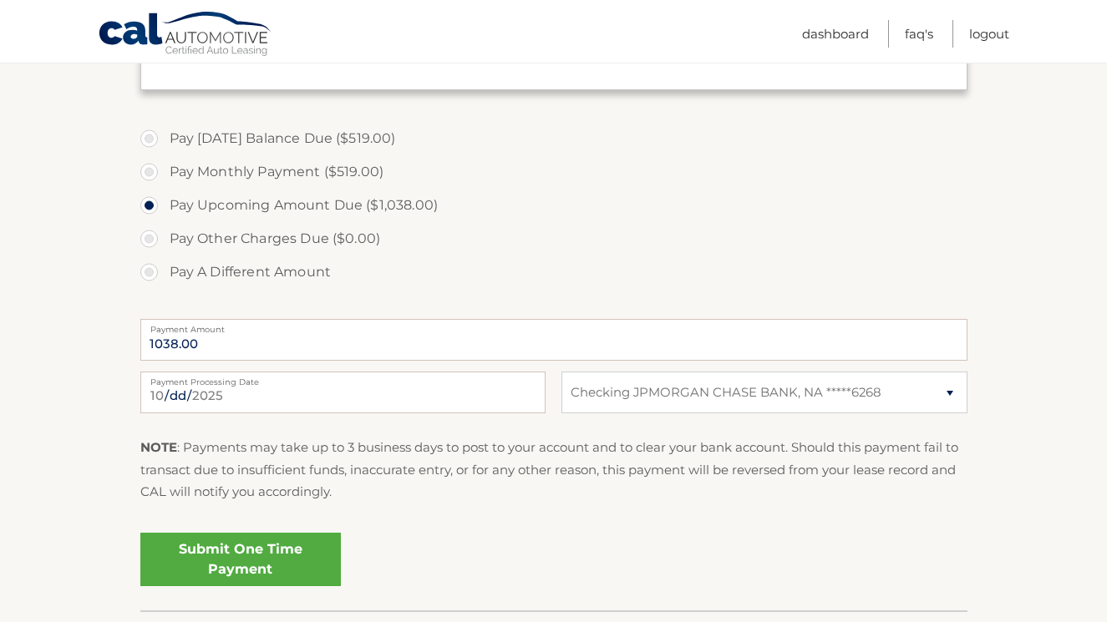
click at [149, 147] on label "Pay Today's Balance Due ($519.00)" at bounding box center [553, 138] width 827 height 33
click at [149, 147] on input "Pay Today's Balance Due ($519.00)" at bounding box center [155, 135] width 17 height 27
radio input "true"
type input "519.00"
click at [216, 179] on label "Pay Monthly Payment ($519.00)" at bounding box center [553, 171] width 827 height 33
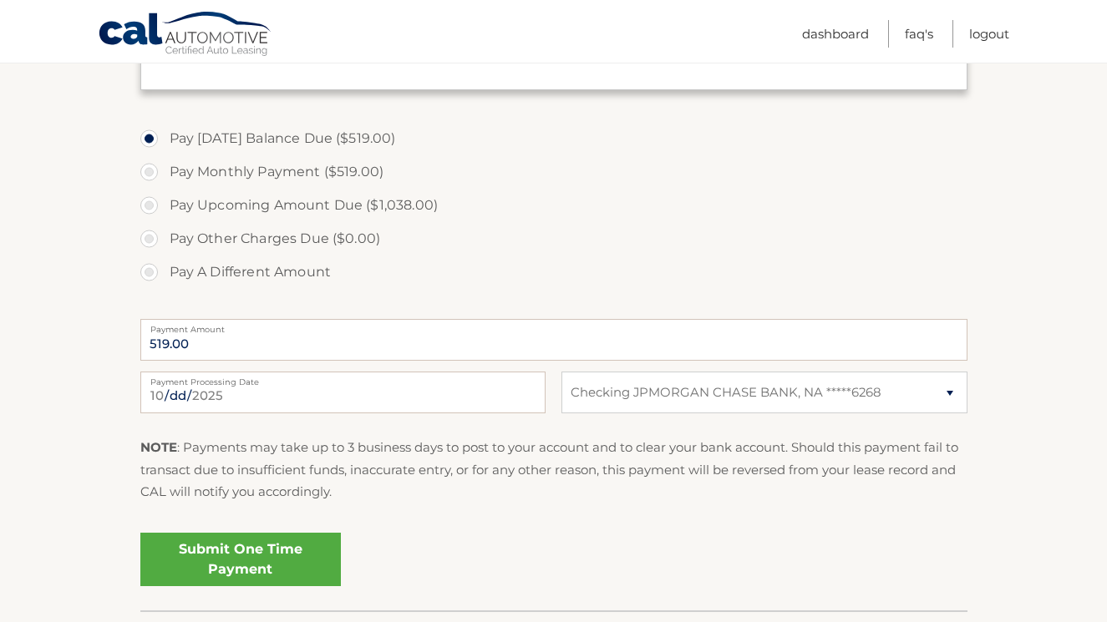
click at [164, 179] on input "Pay Monthly Payment ($519.00)" at bounding box center [155, 168] width 17 height 27
radio input "true"
click at [211, 205] on label "Pay Upcoming Amount Due ($1,038.00)" at bounding box center [553, 205] width 827 height 33
click at [164, 205] on input "Pay Upcoming Amount Due ($1,038.00)" at bounding box center [155, 202] width 17 height 27
radio input "true"
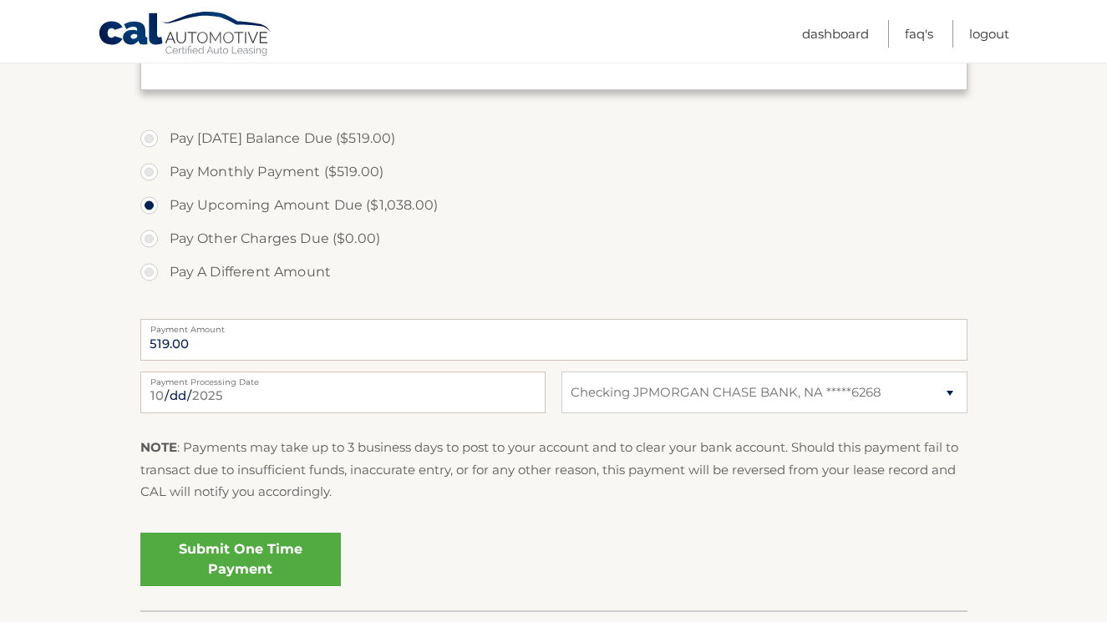
type input "1038.00"
click at [224, 139] on label "Pay Today's Balance Due ($519.00)" at bounding box center [553, 138] width 827 height 33
click at [164, 139] on input "Pay Today's Balance Due ($519.00)" at bounding box center [155, 135] width 17 height 27
radio input "true"
type input "519.00"
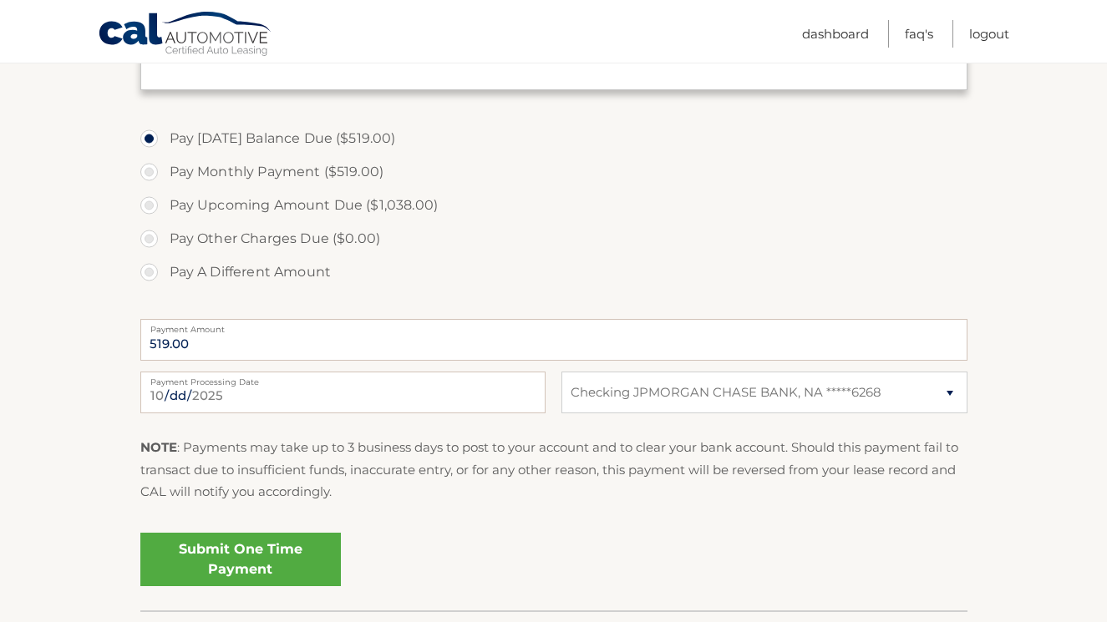
click at [220, 534] on link "Submit One Time Payment" at bounding box center [240, 559] width 200 height 53
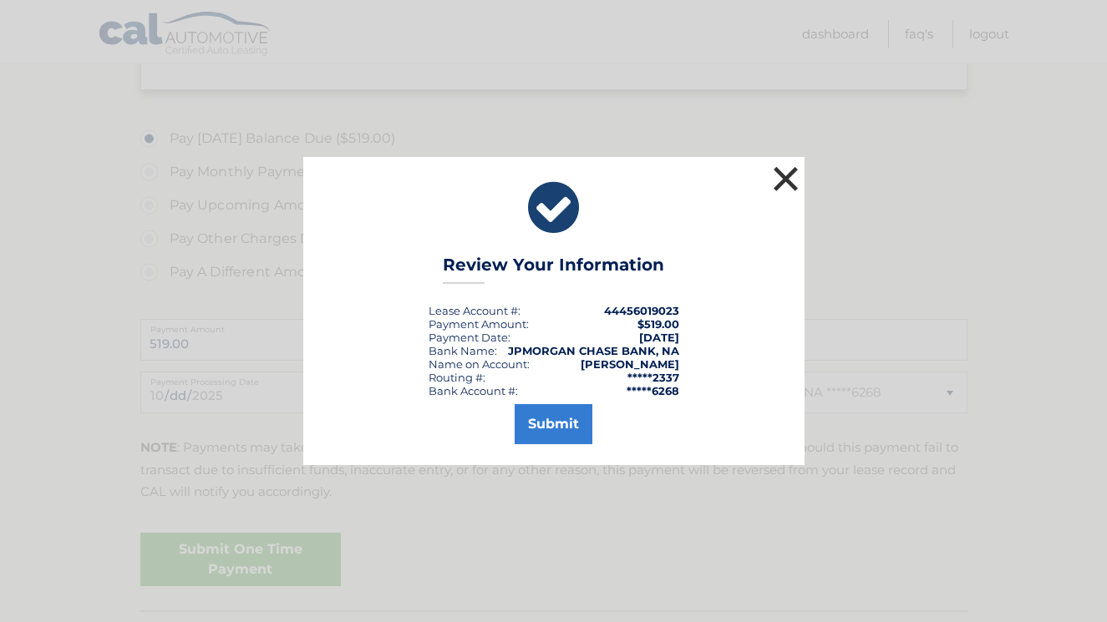
click at [789, 184] on button "×" at bounding box center [785, 178] width 33 height 33
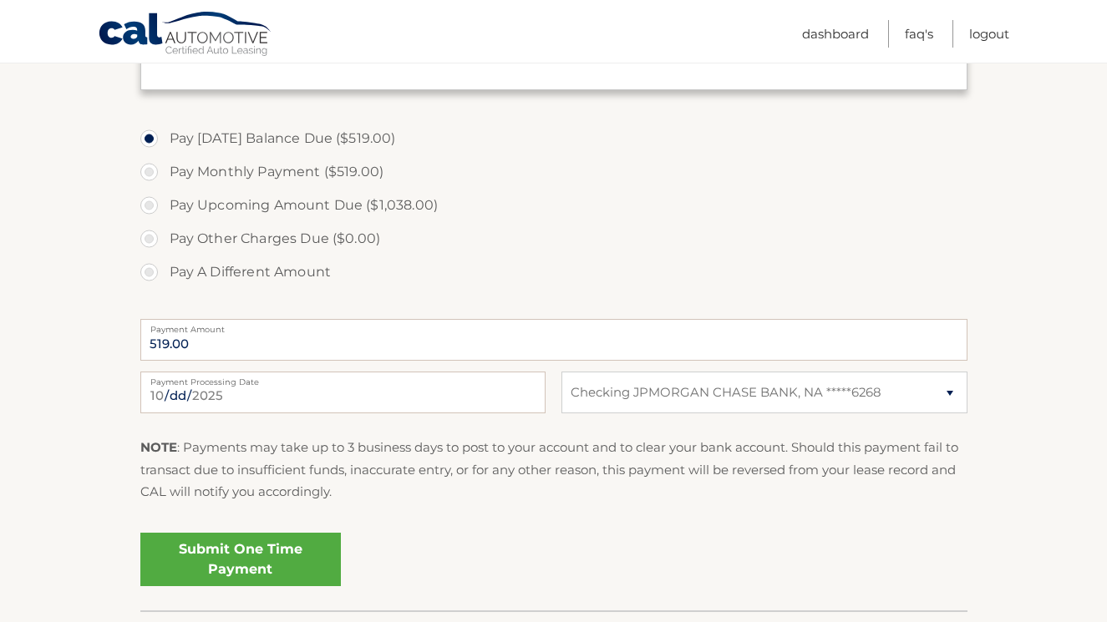
click at [248, 574] on link "Submit One Time Payment" at bounding box center [240, 559] width 200 height 53
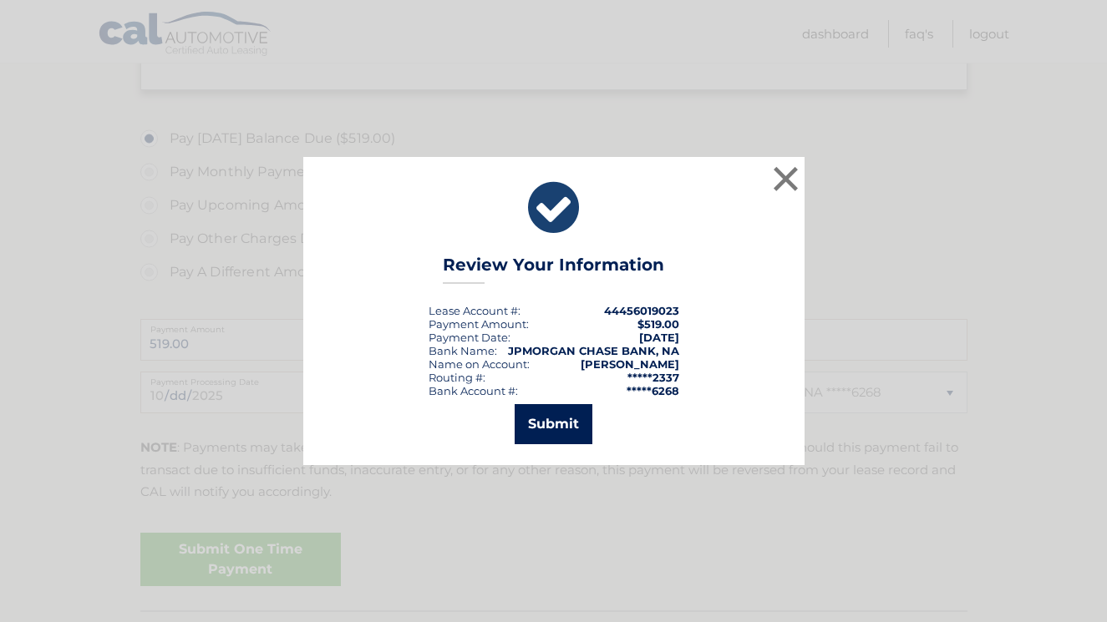
click at [535, 432] on button "Submit" at bounding box center [553, 424] width 78 height 40
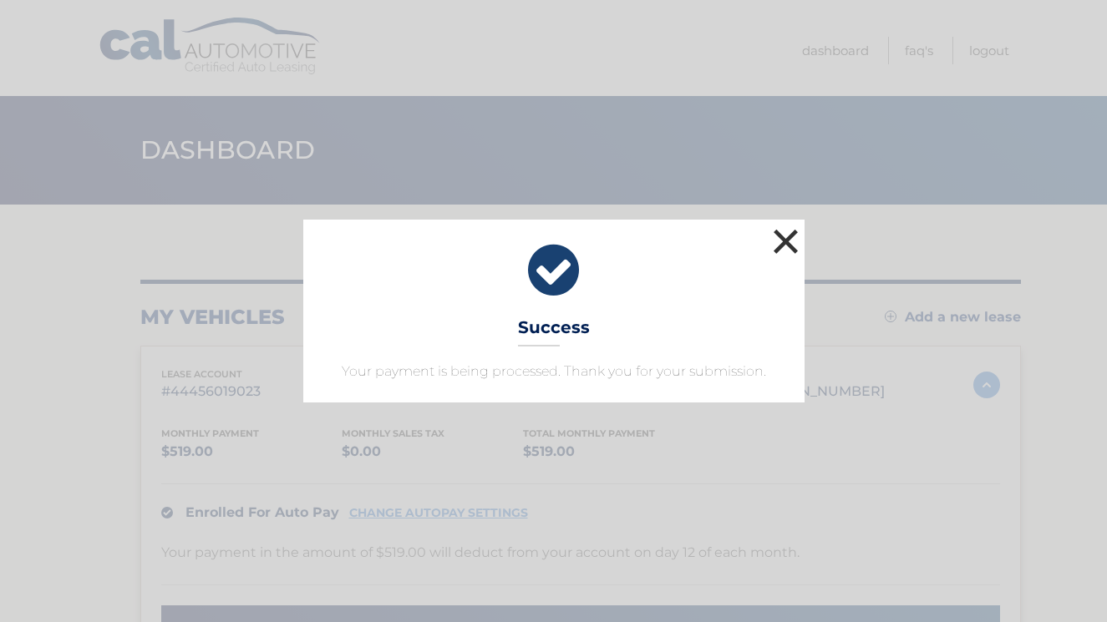
click at [782, 225] on button "×" at bounding box center [785, 241] width 33 height 33
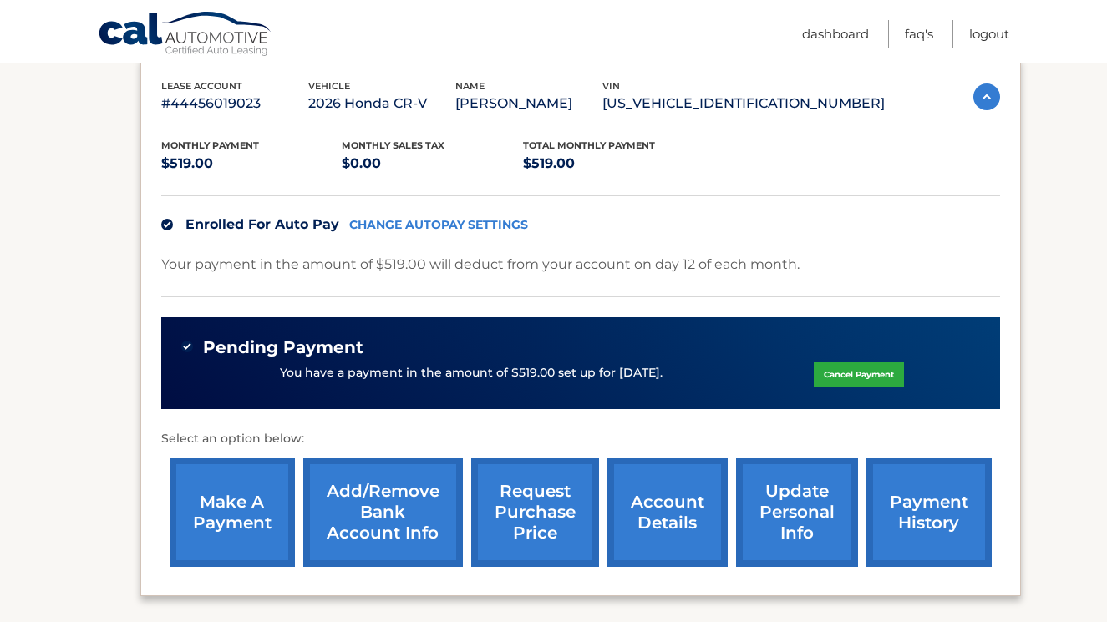
scroll to position [268, 0]
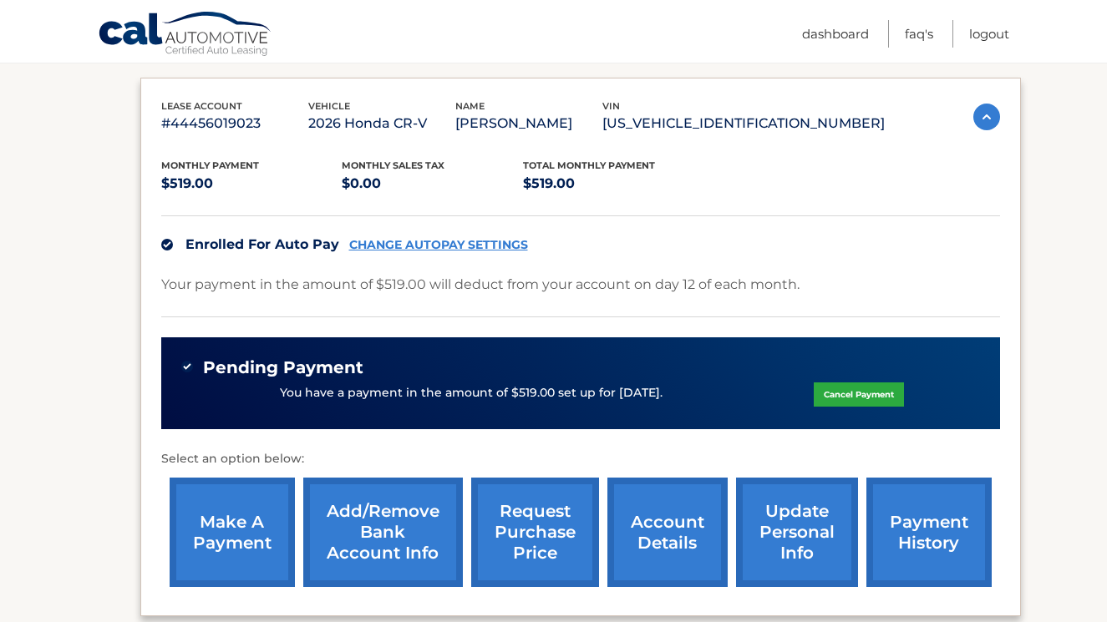
click at [192, 181] on p "$519.00" at bounding box center [251, 183] width 181 height 23
click at [474, 190] on p "$0.00" at bounding box center [432, 183] width 181 height 23
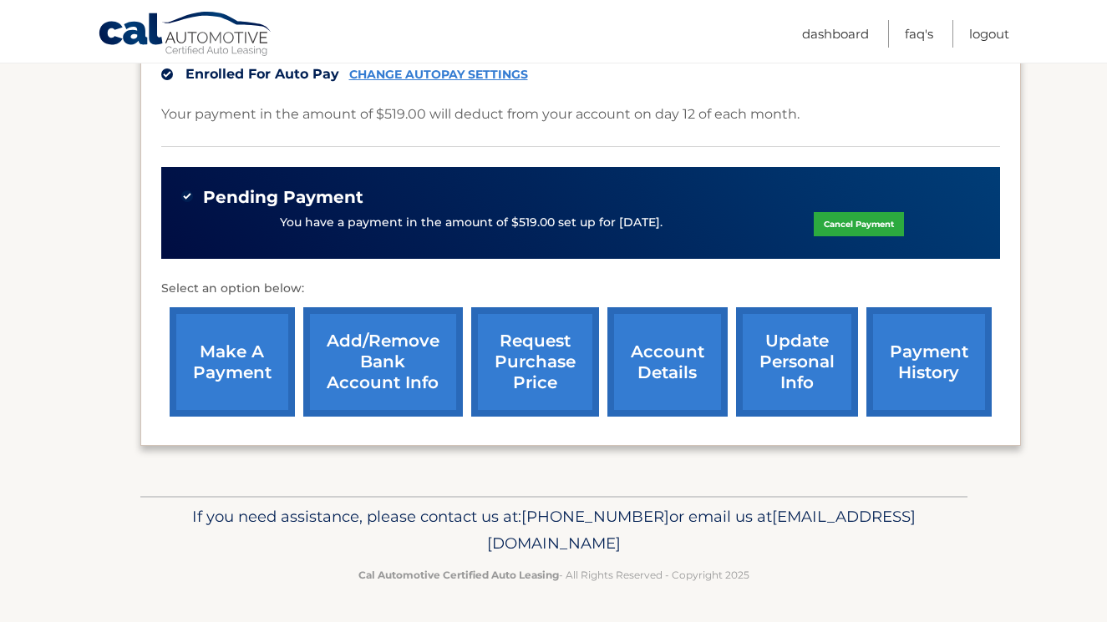
click at [368, 77] on link "CHANGE AUTOPAY SETTINGS" at bounding box center [438, 75] width 179 height 14
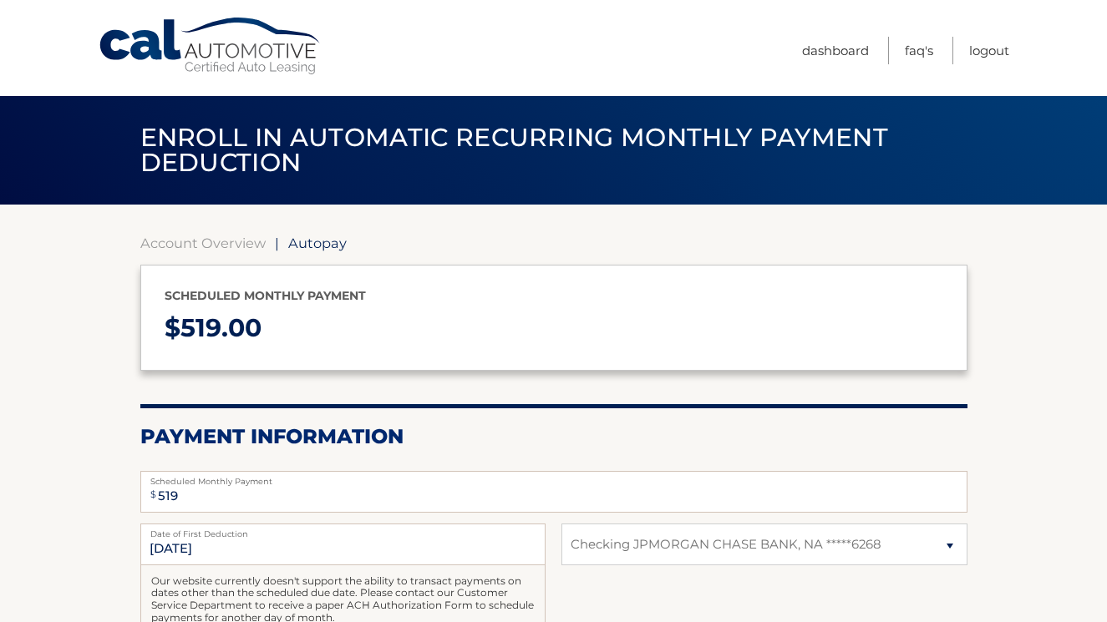
select select "OWQxMjlhNTEtMmEyZi00MzE1LTgwMGQtOWU5ZDMyNzllMzE4"
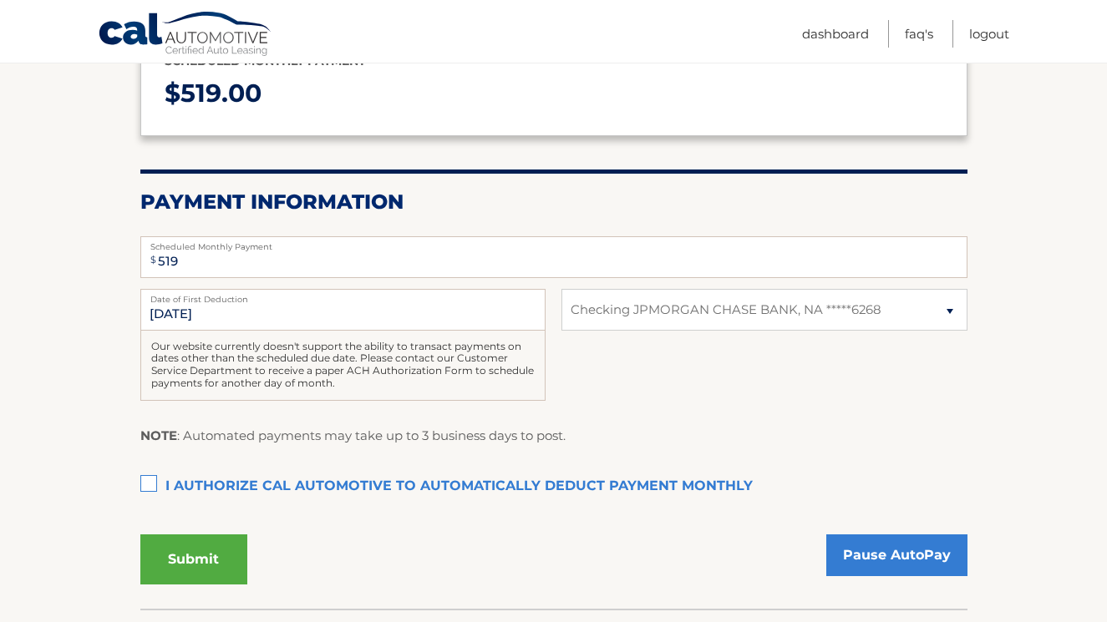
scroll to position [237, 0]
